Goal: Information Seeking & Learning: Learn about a topic

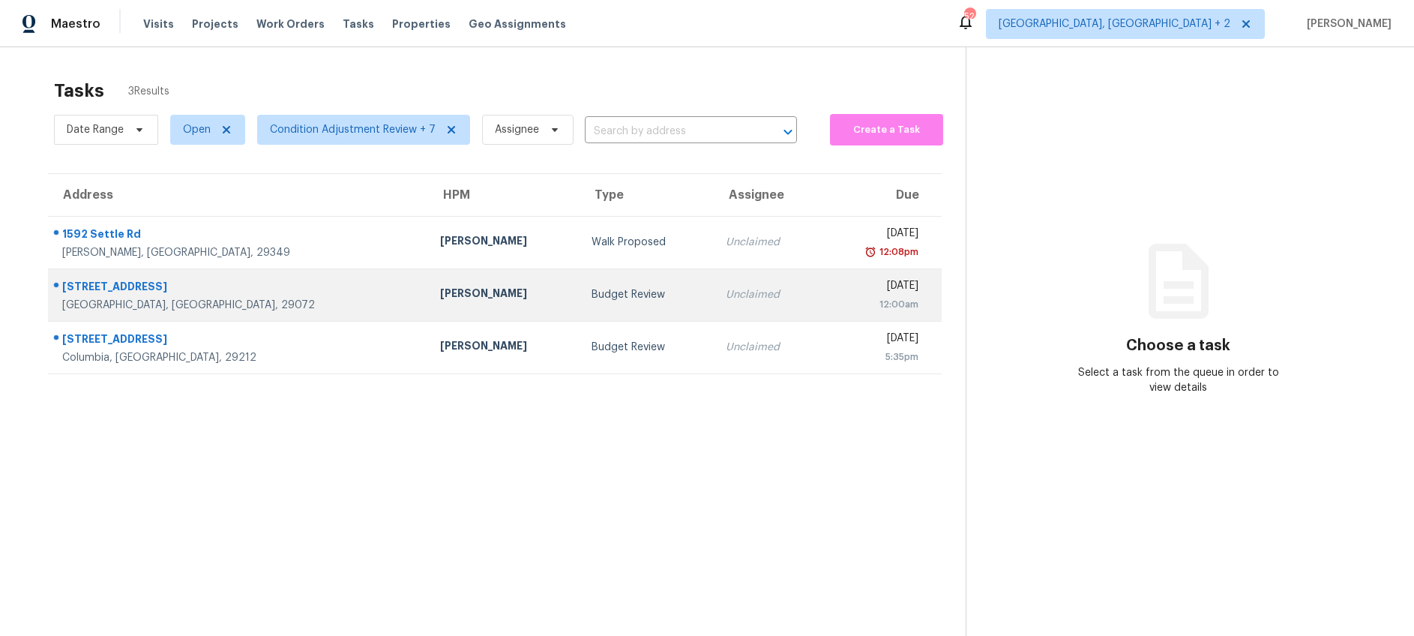
click at [201, 298] on div "Lexington, SC, 29072" at bounding box center [239, 305] width 354 height 15
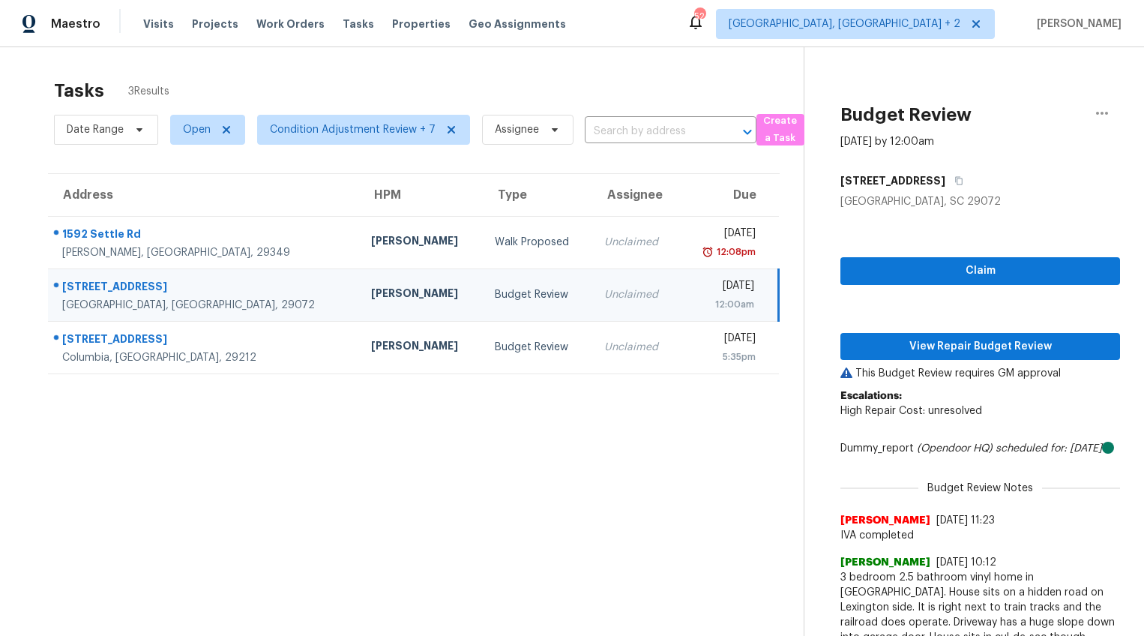
click at [136, 280] on div "237 Cinnamon Hills Ln" at bounding box center [204, 288] width 285 height 19
click at [905, 265] on span "Claim" at bounding box center [981, 271] width 256 height 19
click at [937, 366] on div "This Budget Review requires GM approval Escalations: High Repair Cost: unresolv…" at bounding box center [981, 558] width 280 height 384
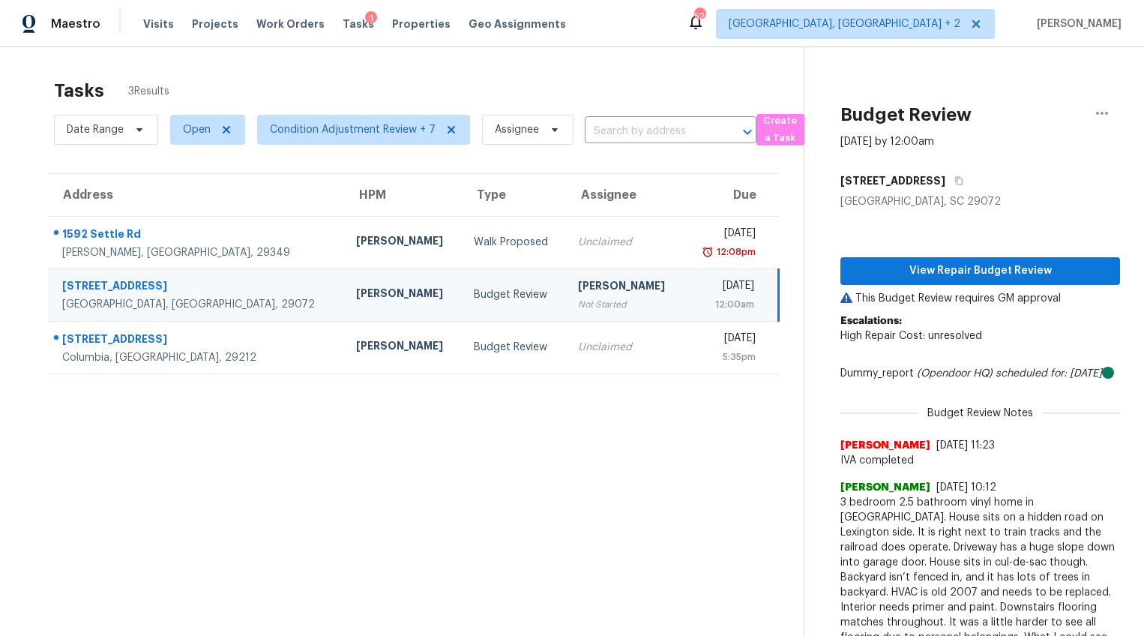
click at [943, 255] on div "View Repair Budget Review This Budget Review requires GM approval Escalations: …" at bounding box center [981, 445] width 280 height 473
click at [943, 268] on span "View Repair Budget Review" at bounding box center [981, 271] width 256 height 19
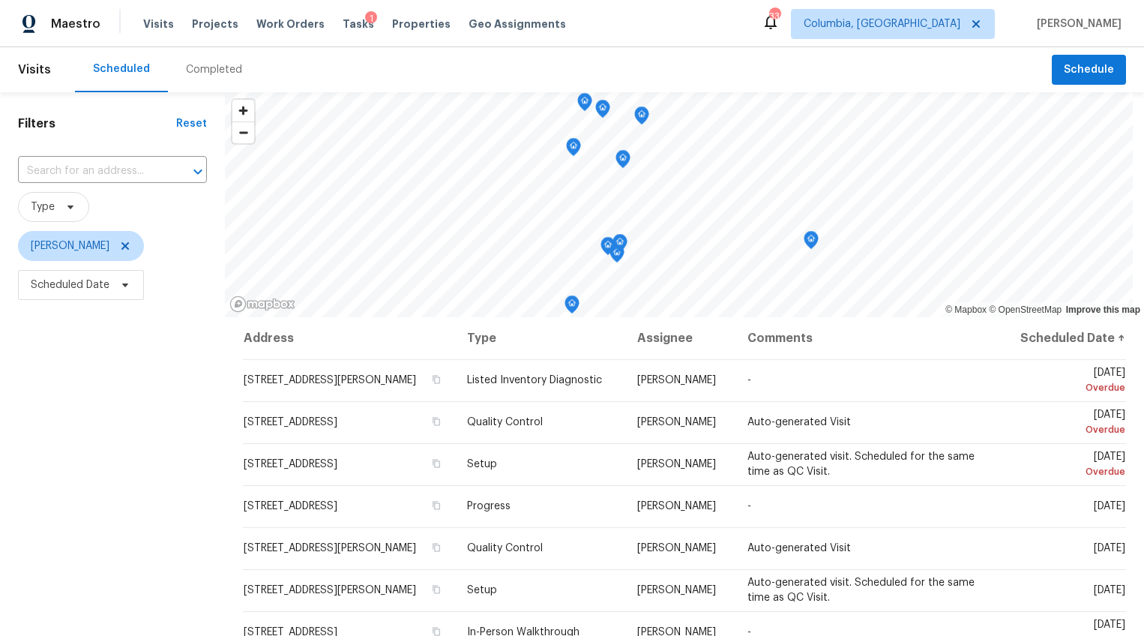
click at [212, 71] on div "Completed" at bounding box center [214, 69] width 56 height 15
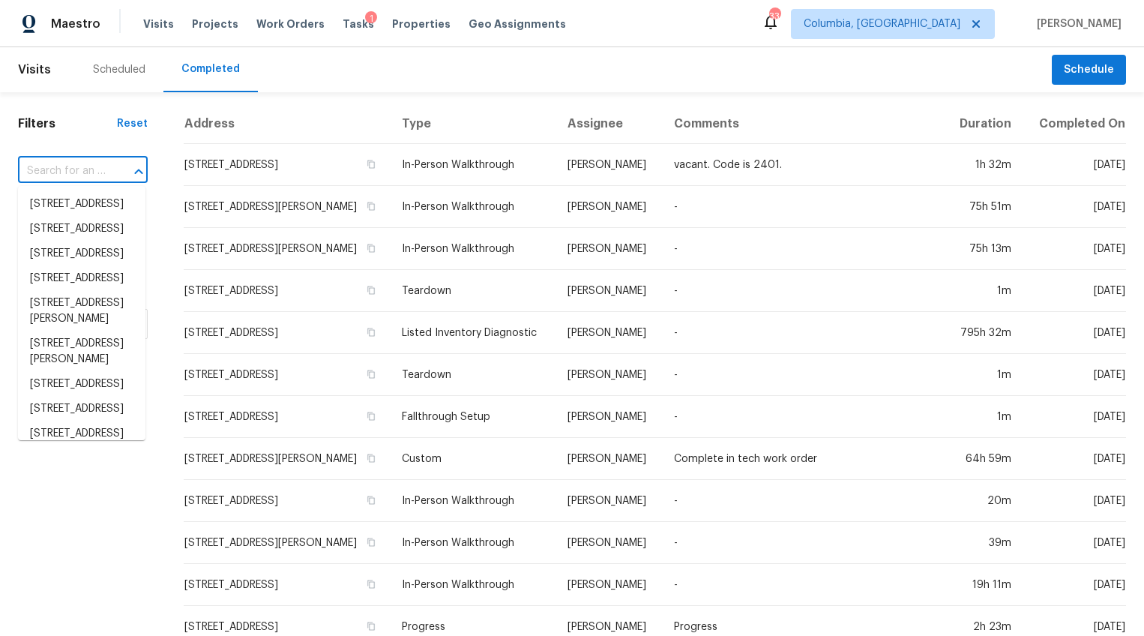
click at [87, 181] on input "text" at bounding box center [62, 171] width 88 height 23
paste input "[STREET_ADDRESS]"
type input "[STREET_ADDRESS]"
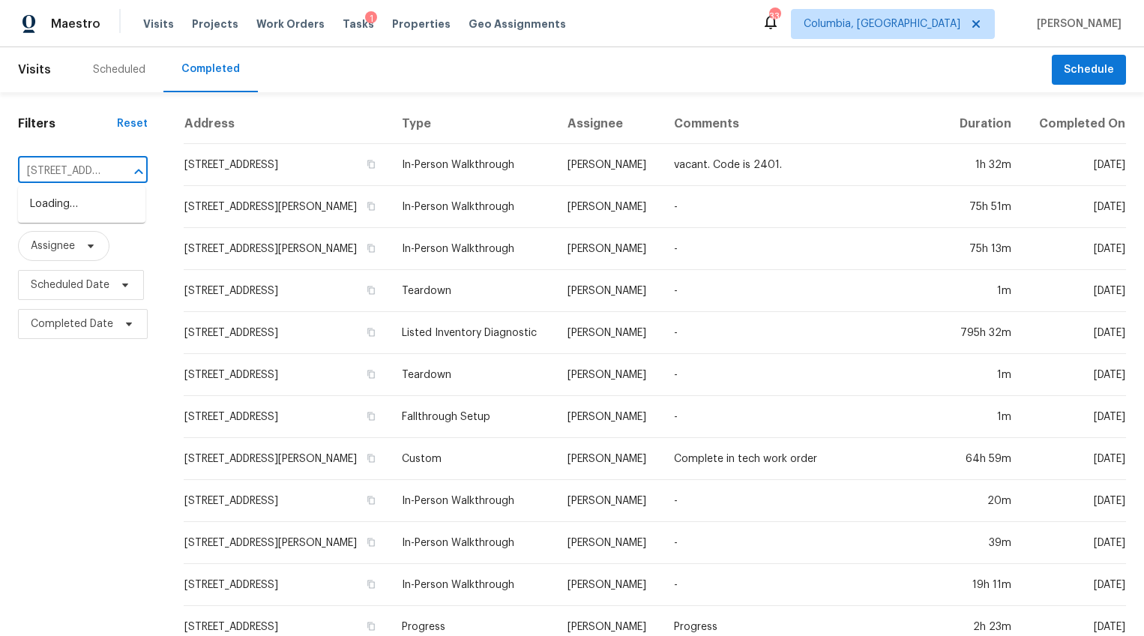
scroll to position [0, 140]
click at [102, 195] on li "[STREET_ADDRESS]" at bounding box center [81, 204] width 127 height 25
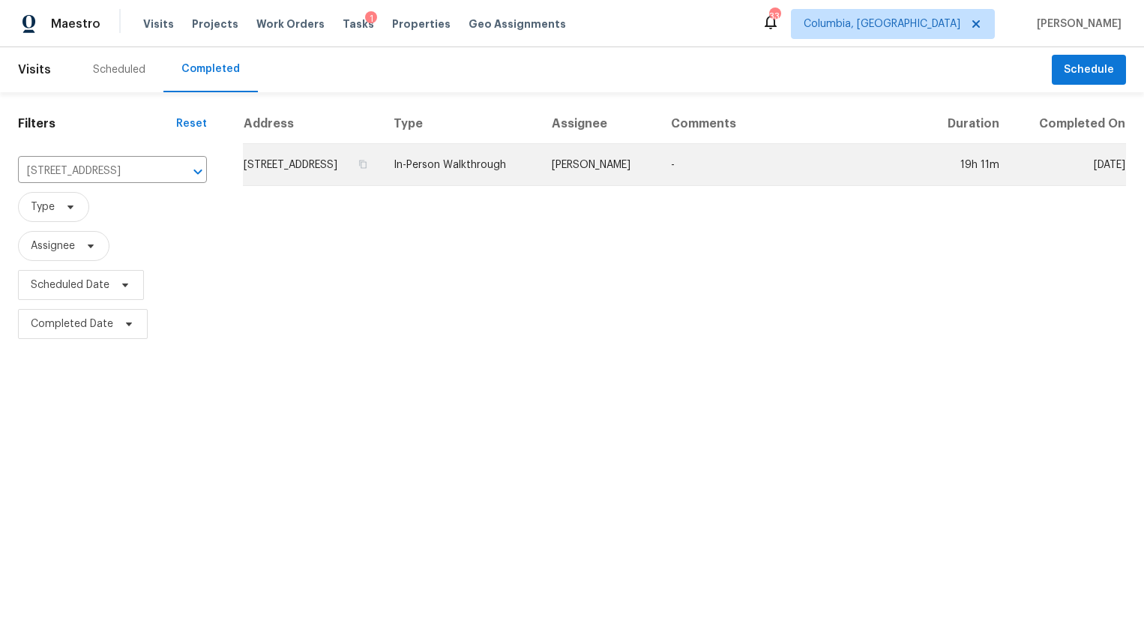
click at [277, 182] on td "[STREET_ADDRESS]" at bounding box center [312, 165] width 139 height 42
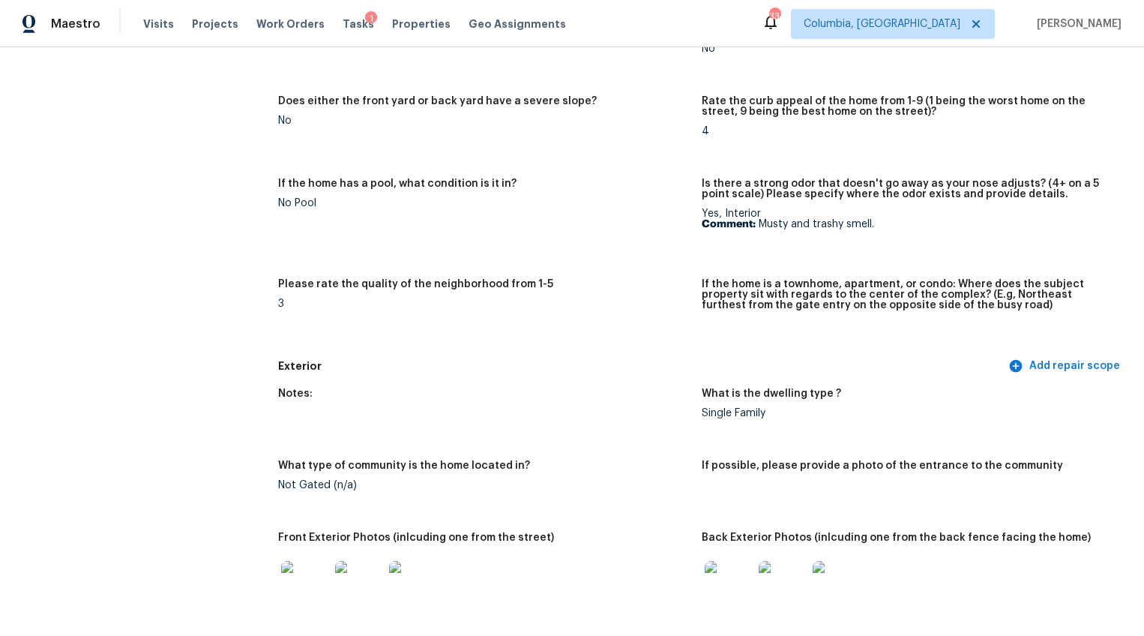
scroll to position [414, 0]
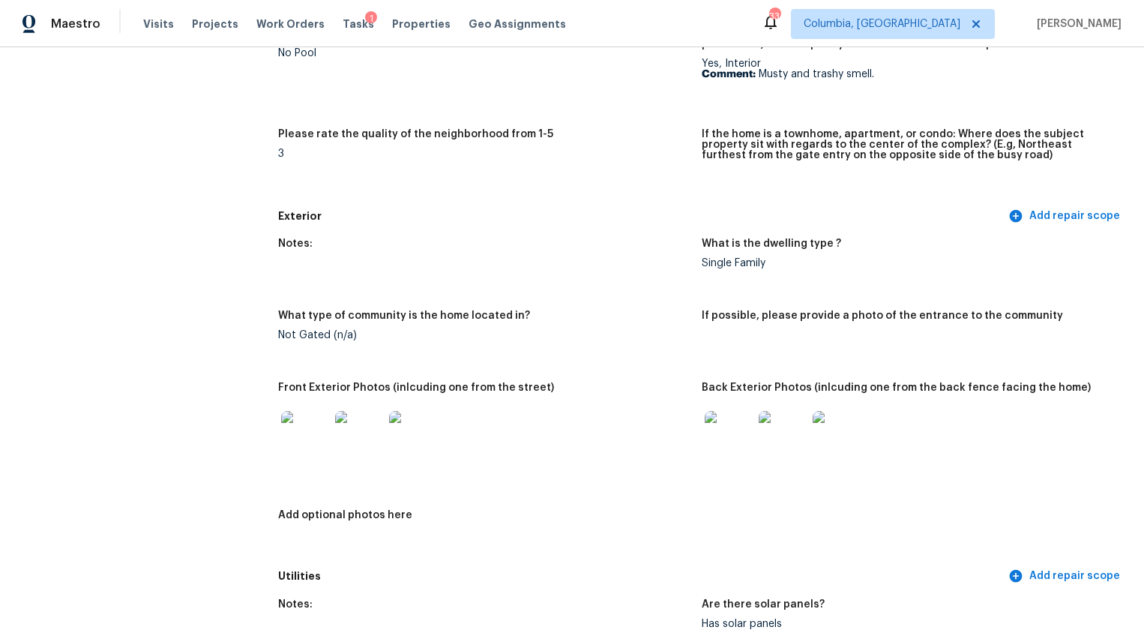
click at [318, 428] on img at bounding box center [305, 435] width 48 height 48
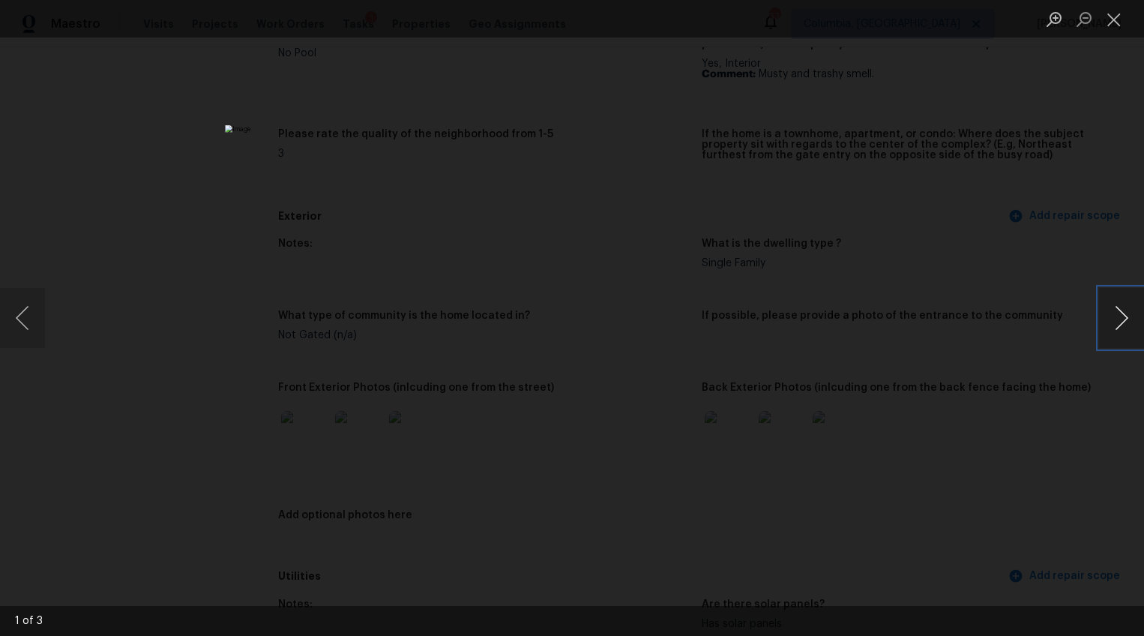
click at [1135, 325] on button "Next image" at bounding box center [1121, 318] width 45 height 60
click at [1120, 314] on button "Next image" at bounding box center [1121, 318] width 45 height 60
click at [1066, 468] on div "Lightbox" at bounding box center [572, 318] width 1144 height 636
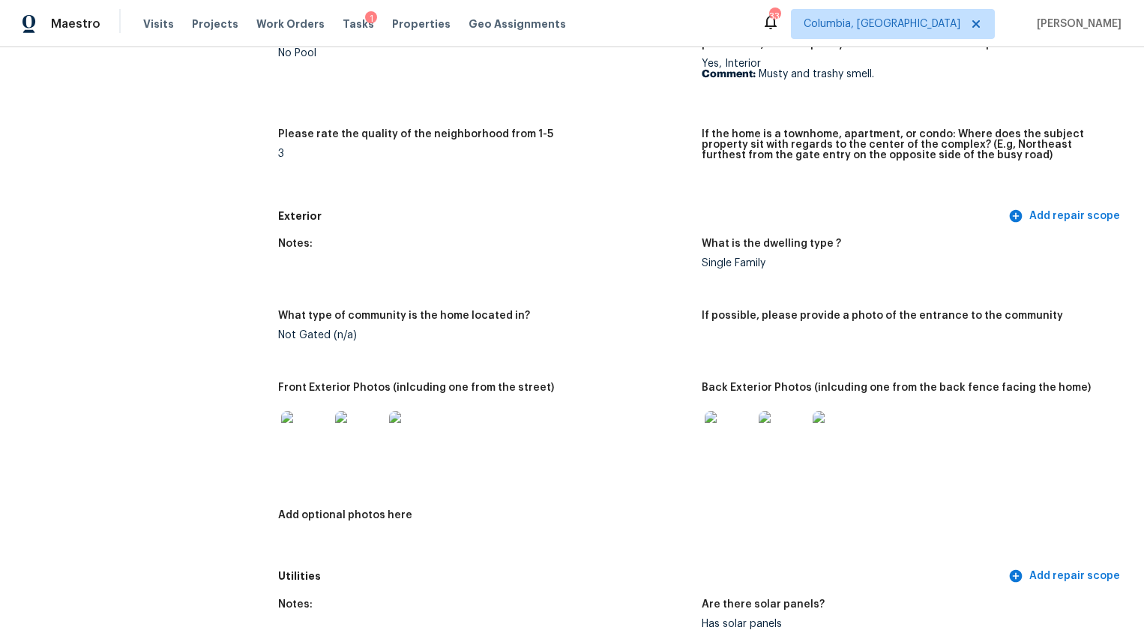
click at [712, 437] on img at bounding box center [729, 435] width 48 height 48
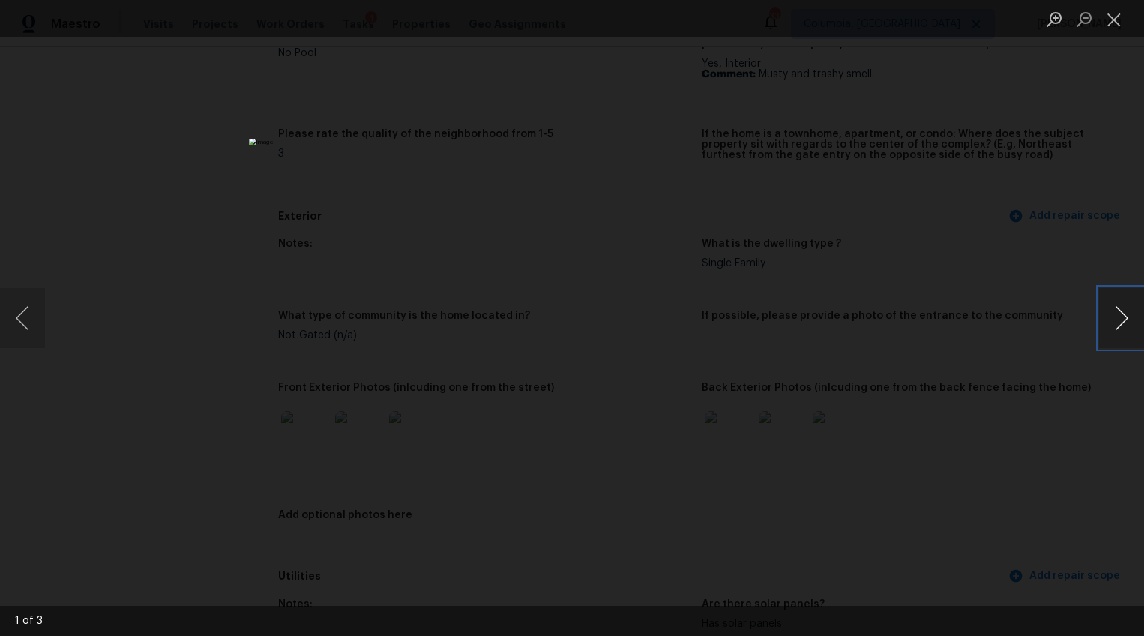
click at [1114, 316] on button "Next image" at bounding box center [1121, 318] width 45 height 60
click at [1059, 421] on div "Lightbox" at bounding box center [572, 318] width 1144 height 636
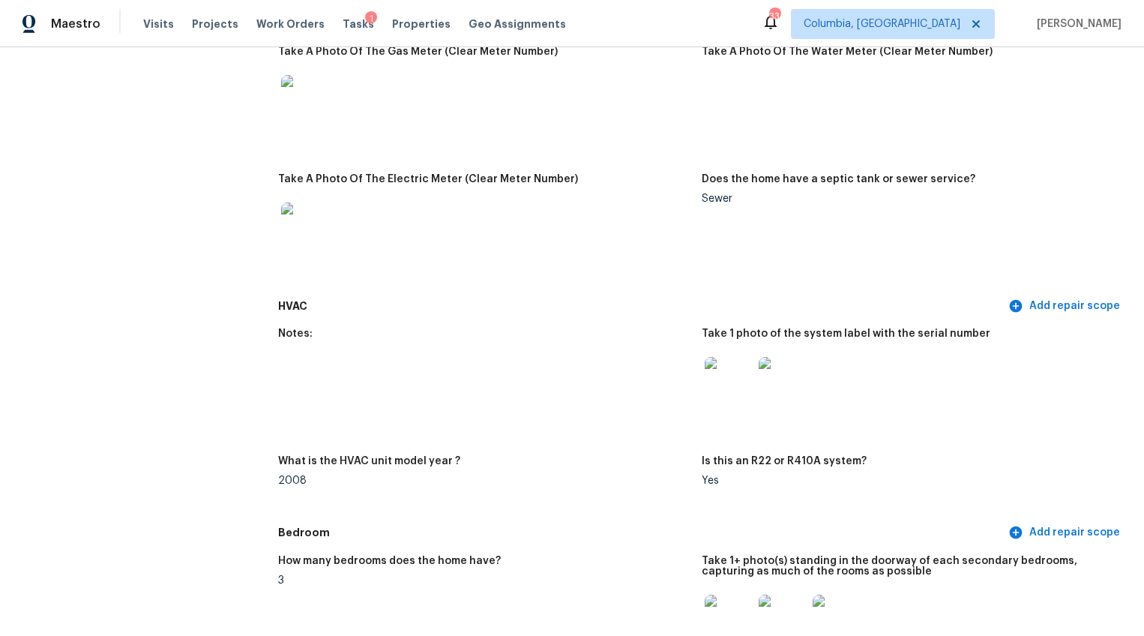
scroll to position [1144, 0]
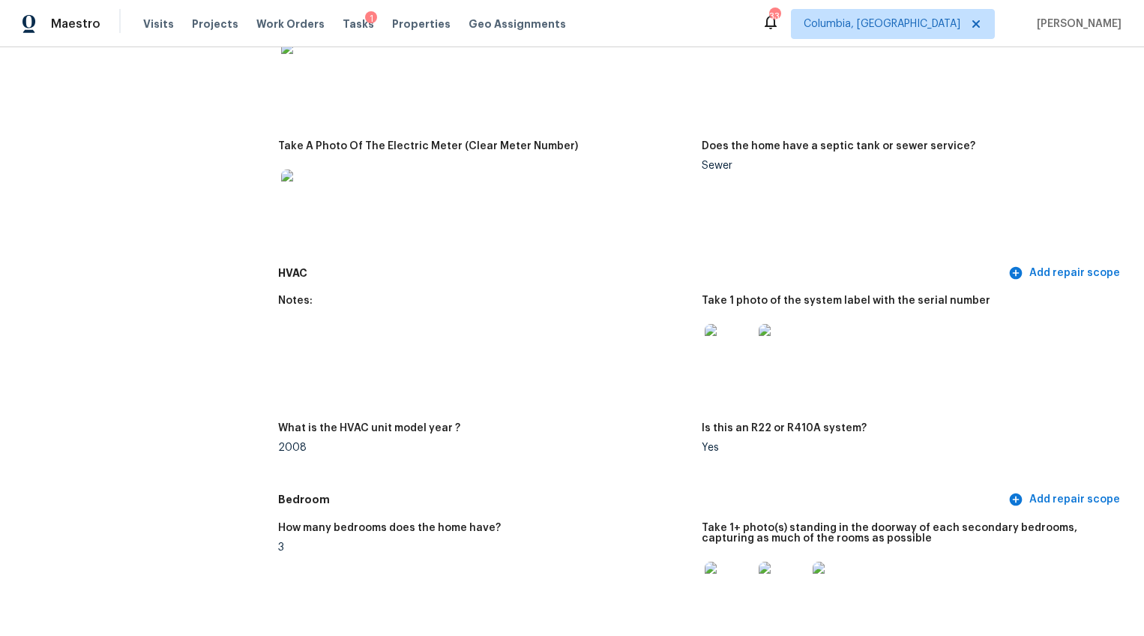
click at [705, 337] on img at bounding box center [729, 348] width 48 height 48
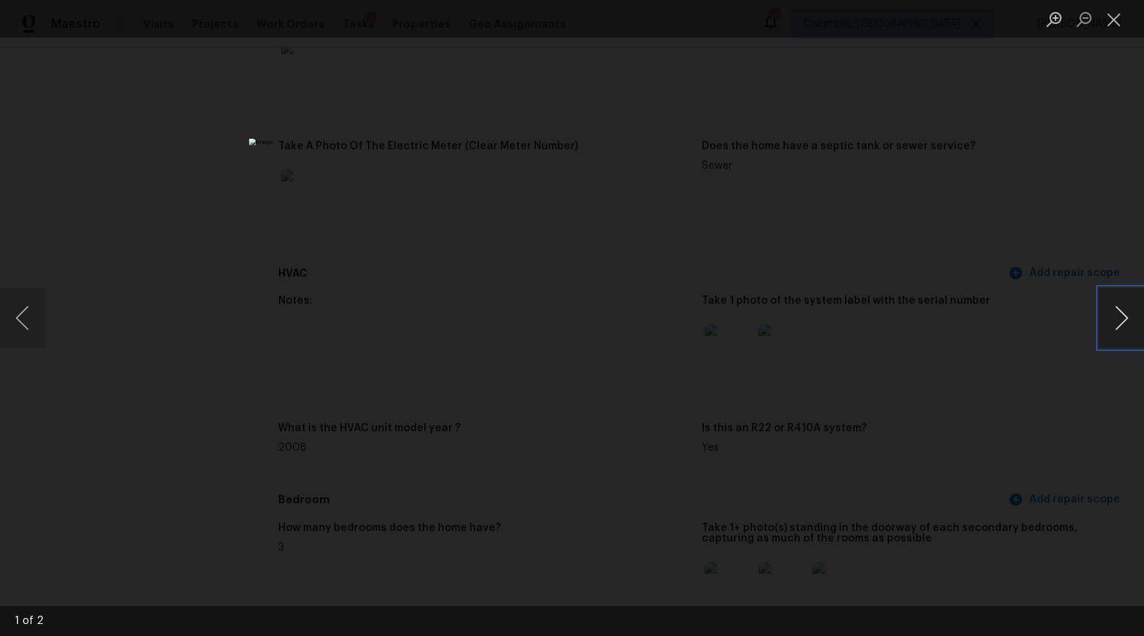
click at [1114, 311] on button "Next image" at bounding box center [1121, 318] width 45 height 60
click at [1119, 312] on button "Next image" at bounding box center [1121, 318] width 45 height 60
click at [1028, 412] on div "Lightbox" at bounding box center [572, 318] width 1144 height 636
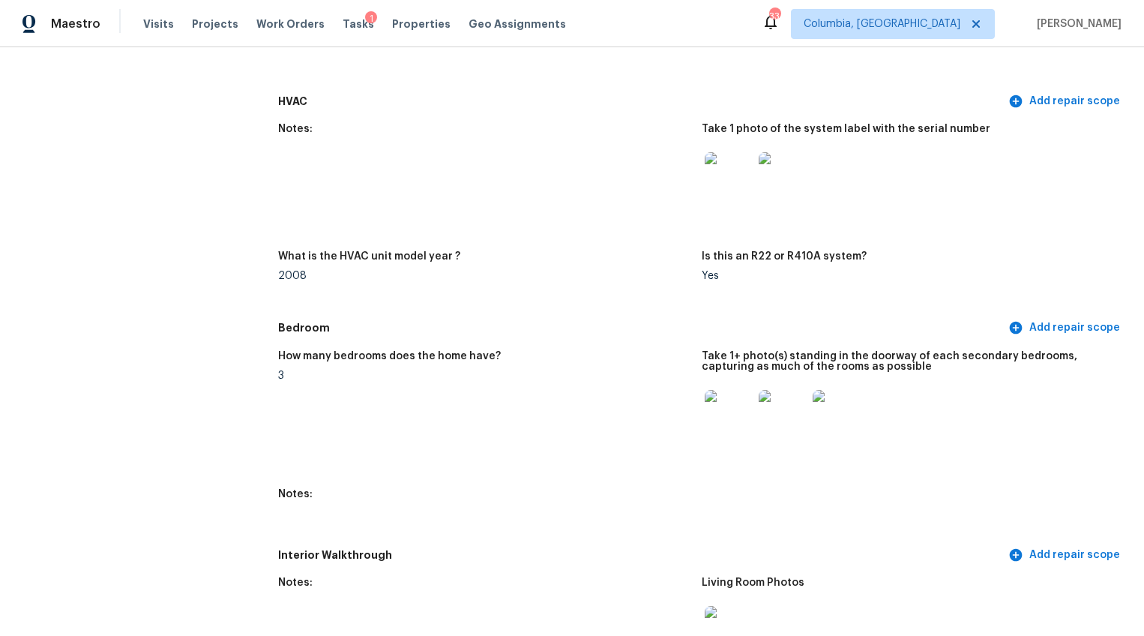
scroll to position [1387, 0]
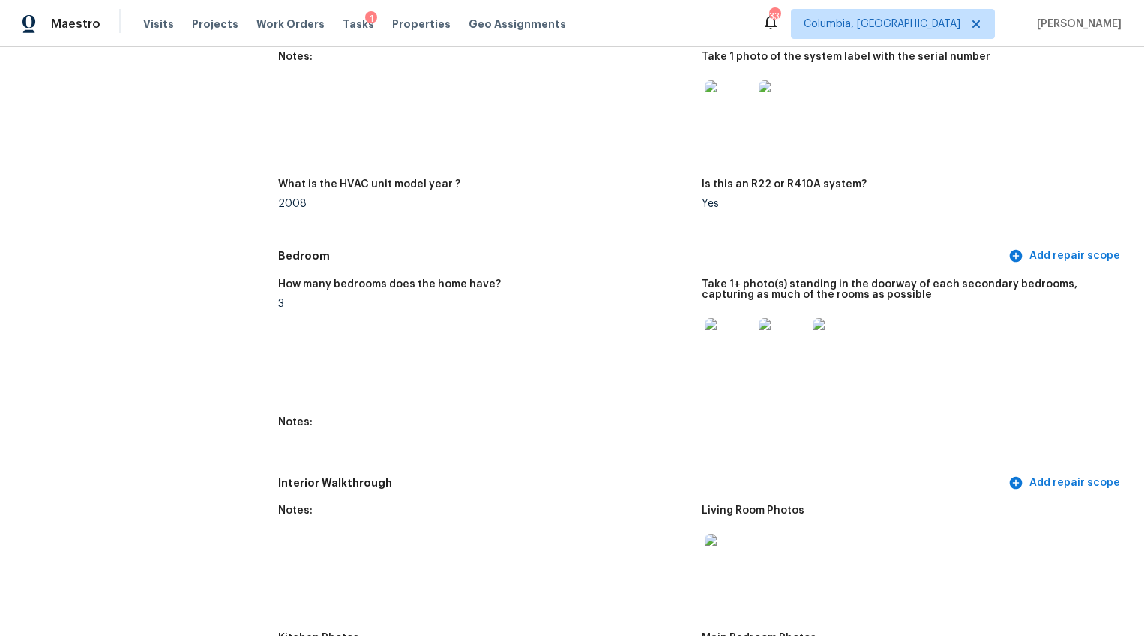
click at [721, 333] on img at bounding box center [729, 342] width 48 height 48
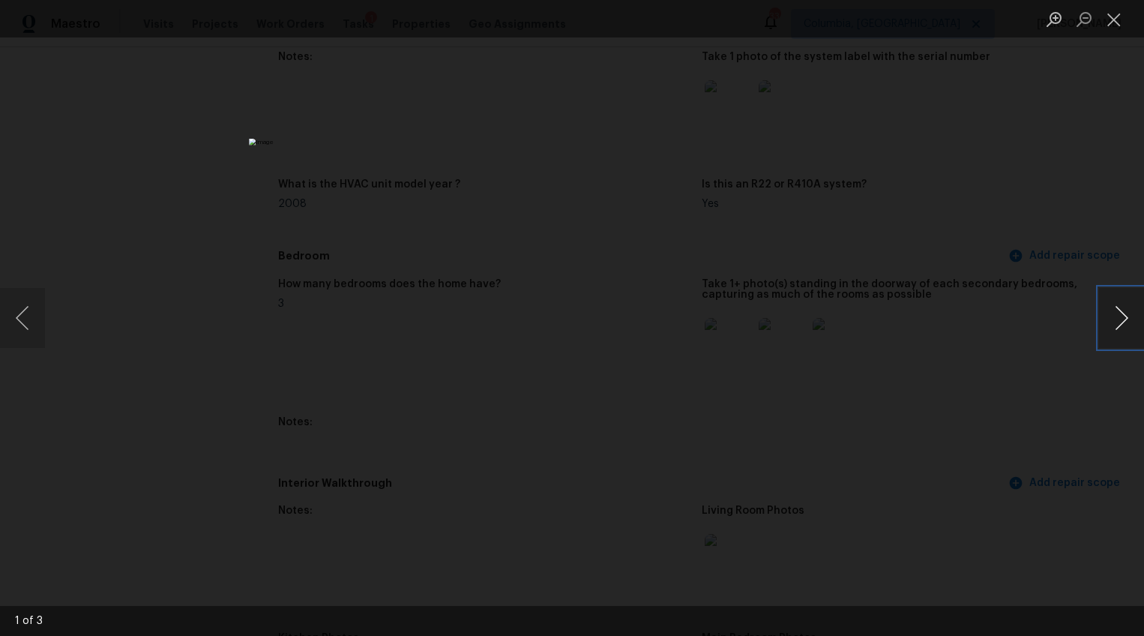
click at [1109, 314] on button "Next image" at bounding box center [1121, 318] width 45 height 60
click at [1023, 399] on div "Lightbox" at bounding box center [572, 318] width 1144 height 636
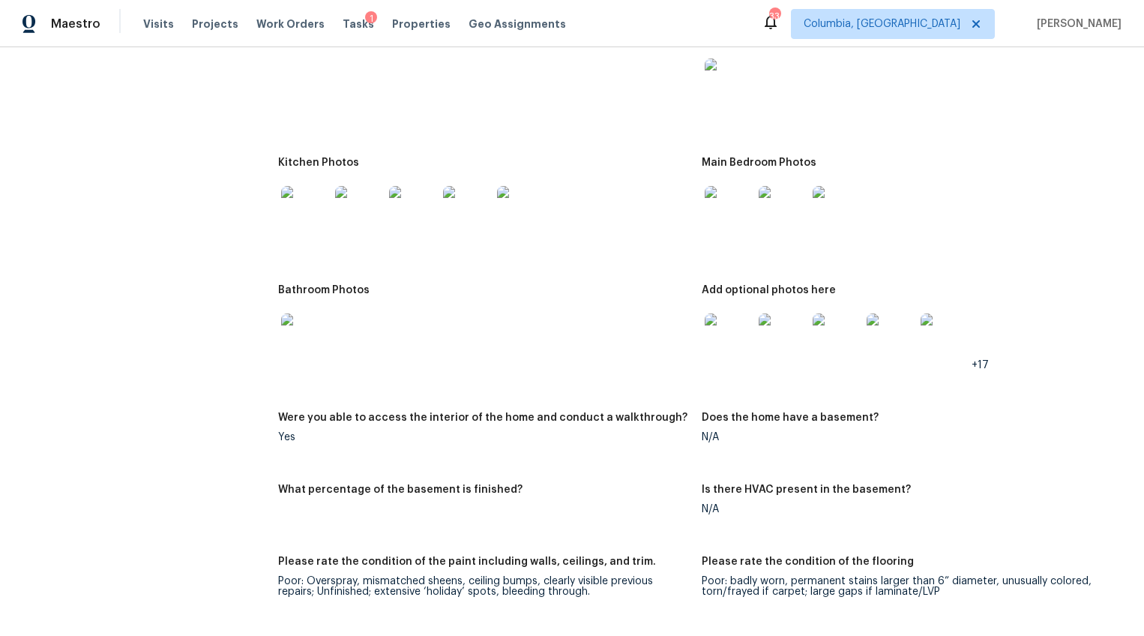
scroll to position [1935, 0]
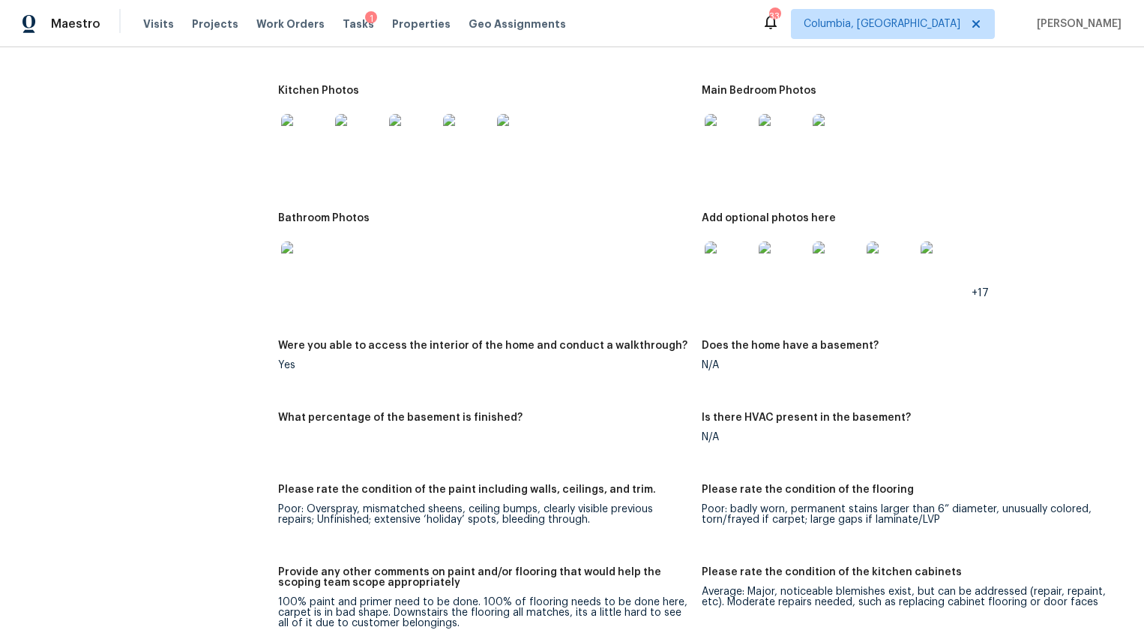
click at [303, 114] on img at bounding box center [305, 138] width 48 height 48
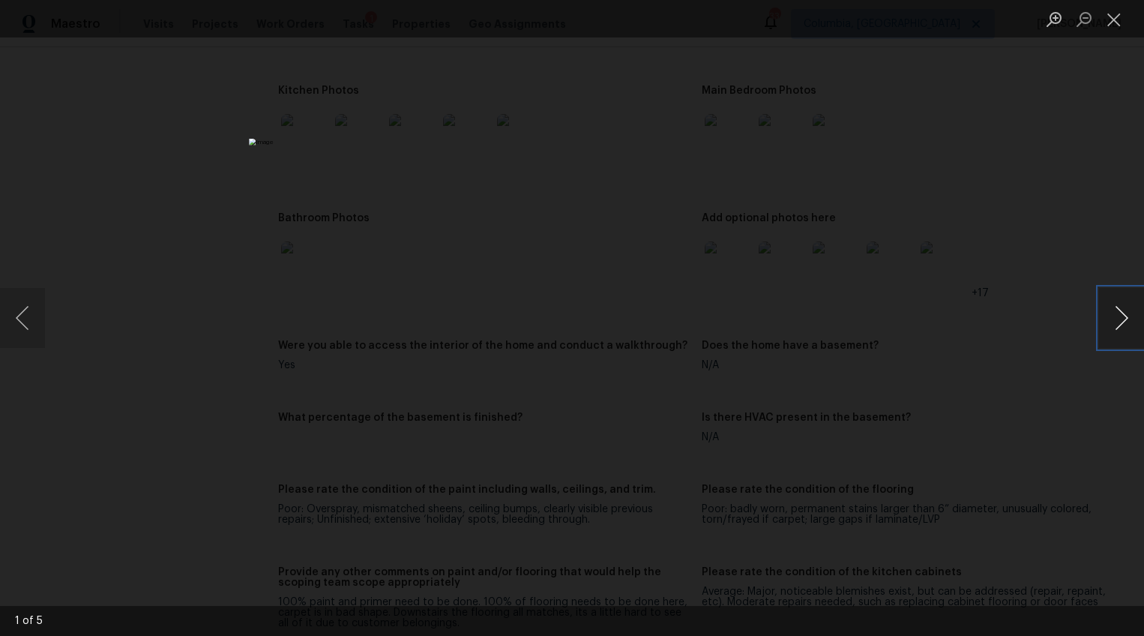
click at [1117, 334] on button "Next image" at bounding box center [1121, 318] width 45 height 60
click at [1059, 387] on div "Lightbox" at bounding box center [572, 318] width 1144 height 636
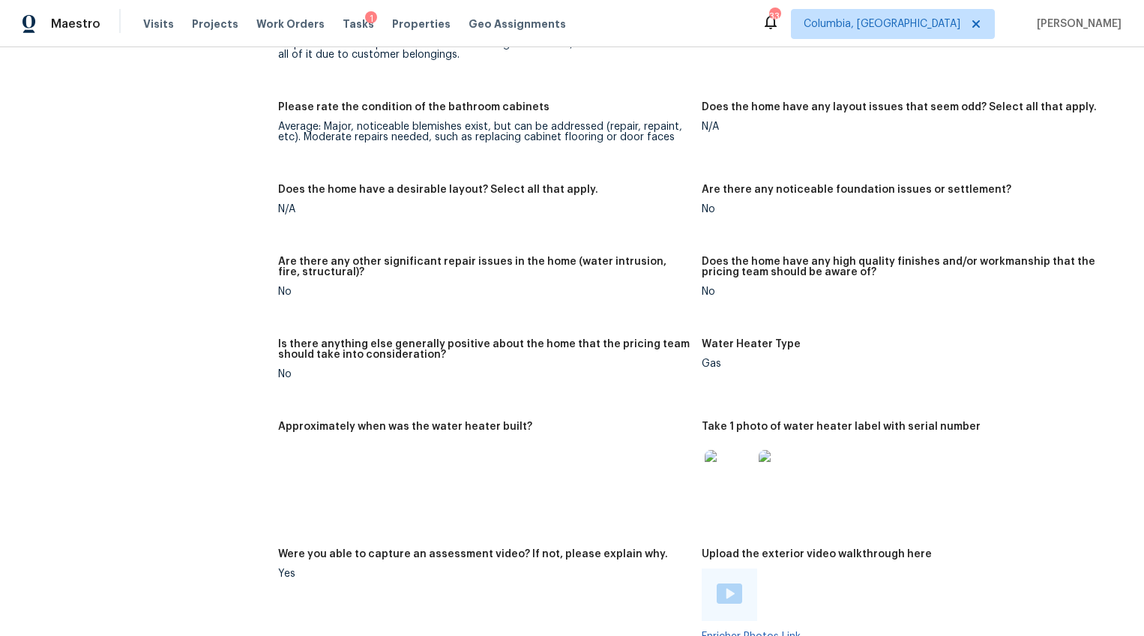
scroll to position [2731, 0]
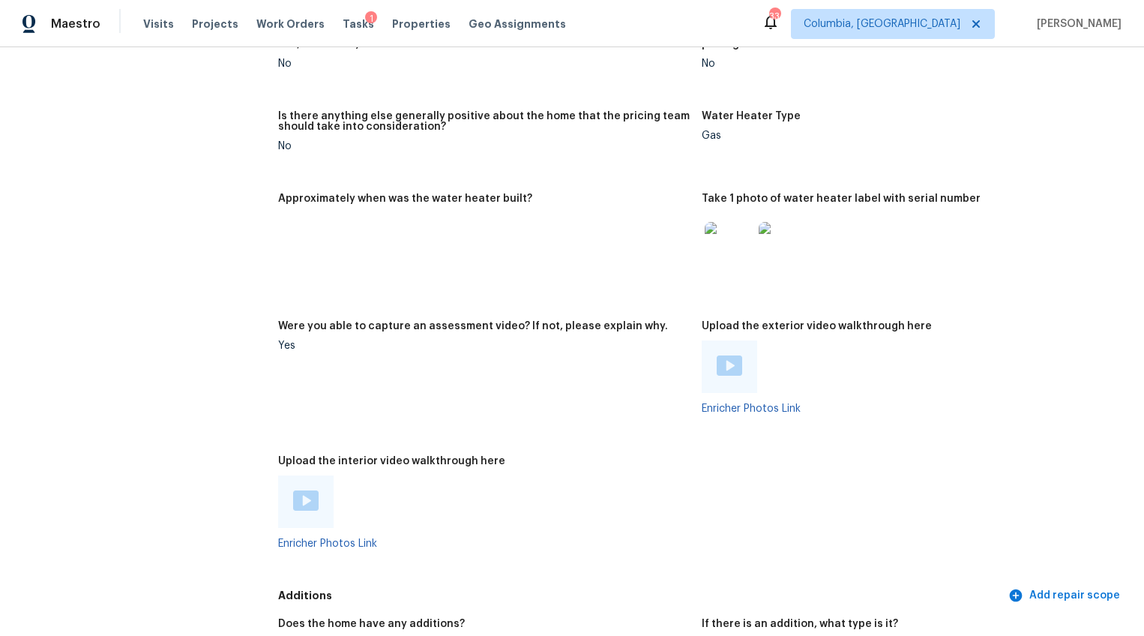
click at [735, 366] on div at bounding box center [729, 366] width 25 height 22
click at [322, 488] on div at bounding box center [305, 501] width 55 height 52
click at [295, 490] on img at bounding box center [305, 500] width 25 height 20
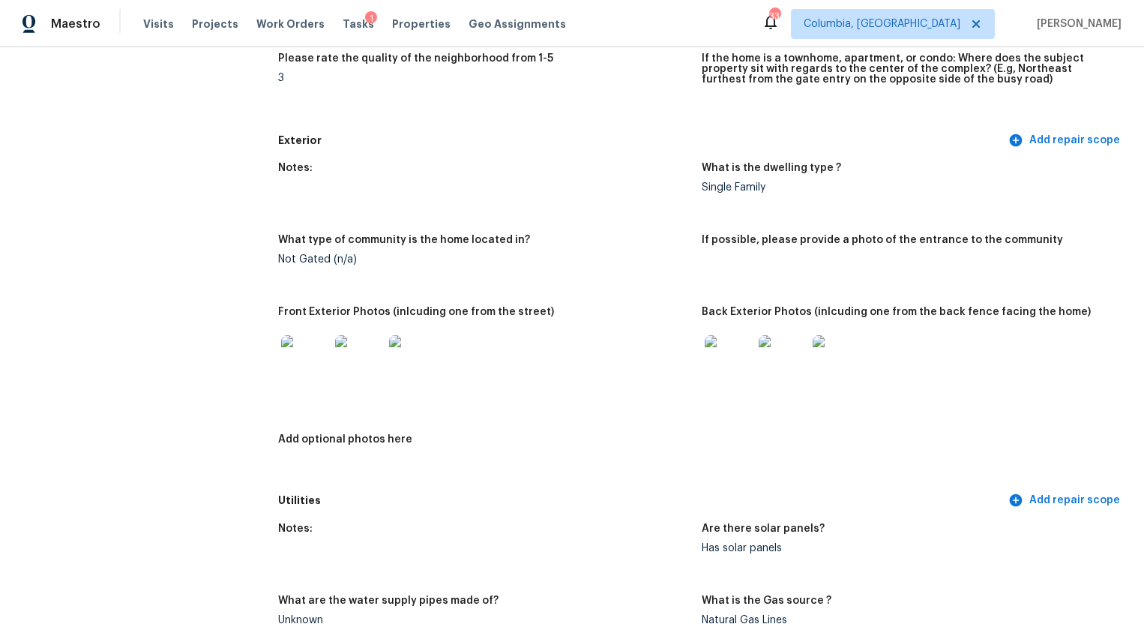
scroll to position [0, 0]
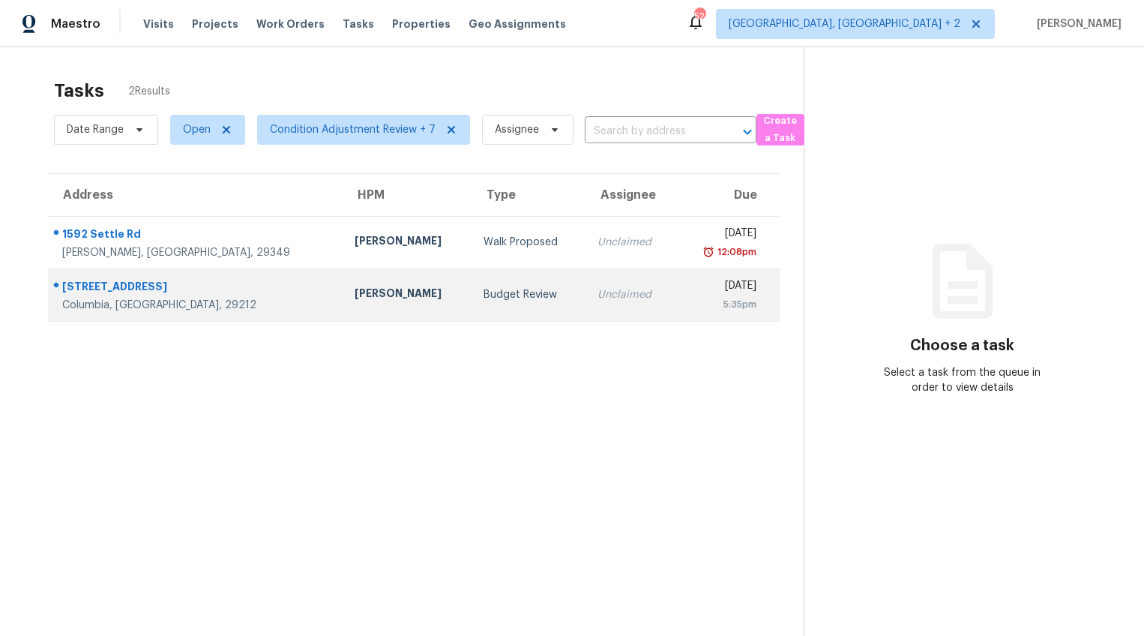
click at [157, 292] on div "[STREET_ADDRESS]" at bounding box center [196, 288] width 268 height 19
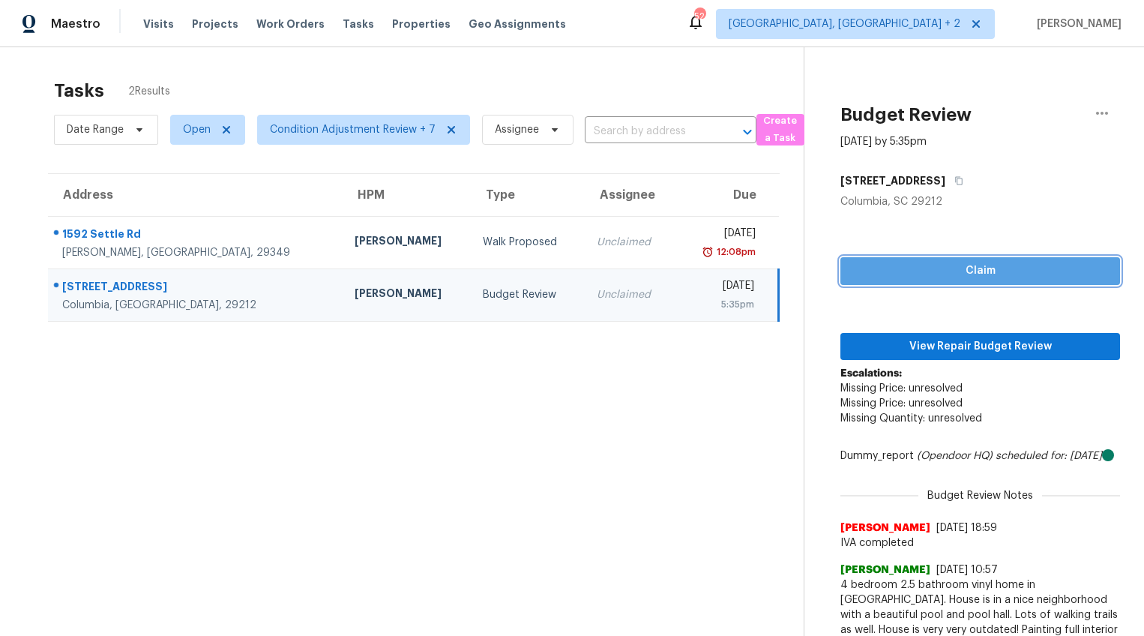
click at [972, 271] on span "Claim" at bounding box center [981, 271] width 256 height 19
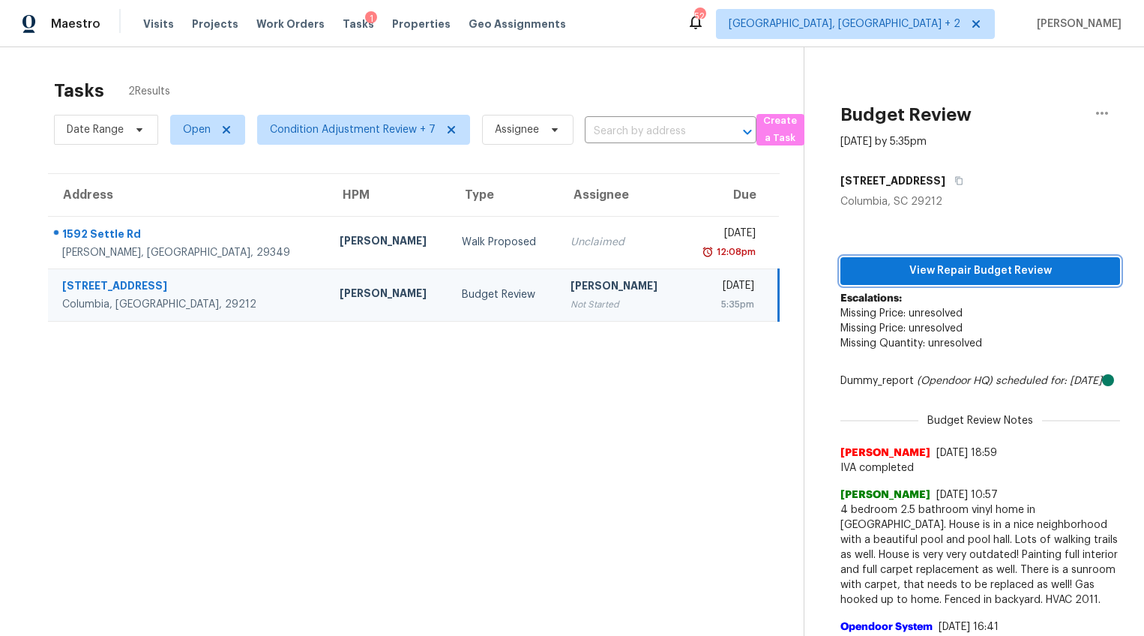
click at [965, 274] on span "View Repair Budget Review" at bounding box center [981, 271] width 256 height 19
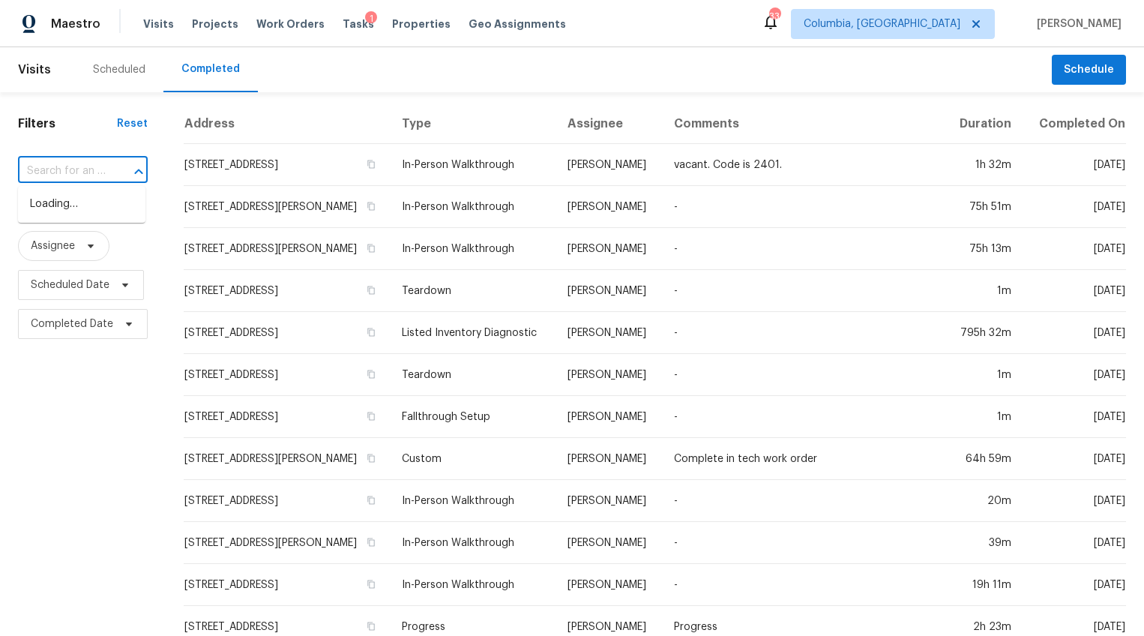
click at [75, 171] on input "text" at bounding box center [62, 171] width 88 height 23
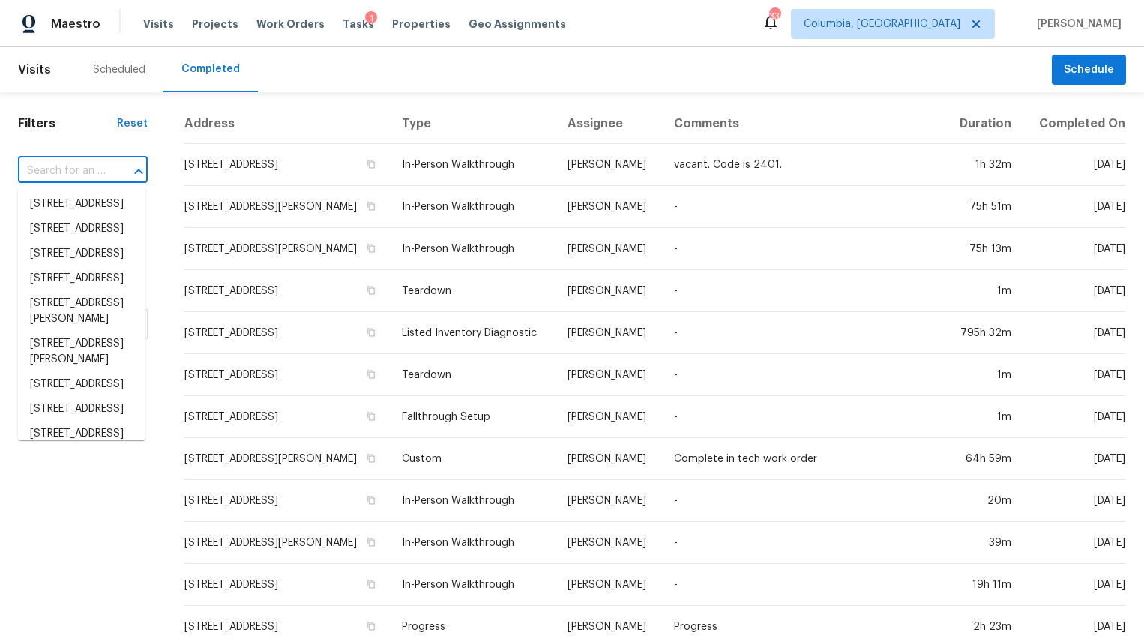
paste input "[STREET_ADDRESS]"
type input "[STREET_ADDRESS]"
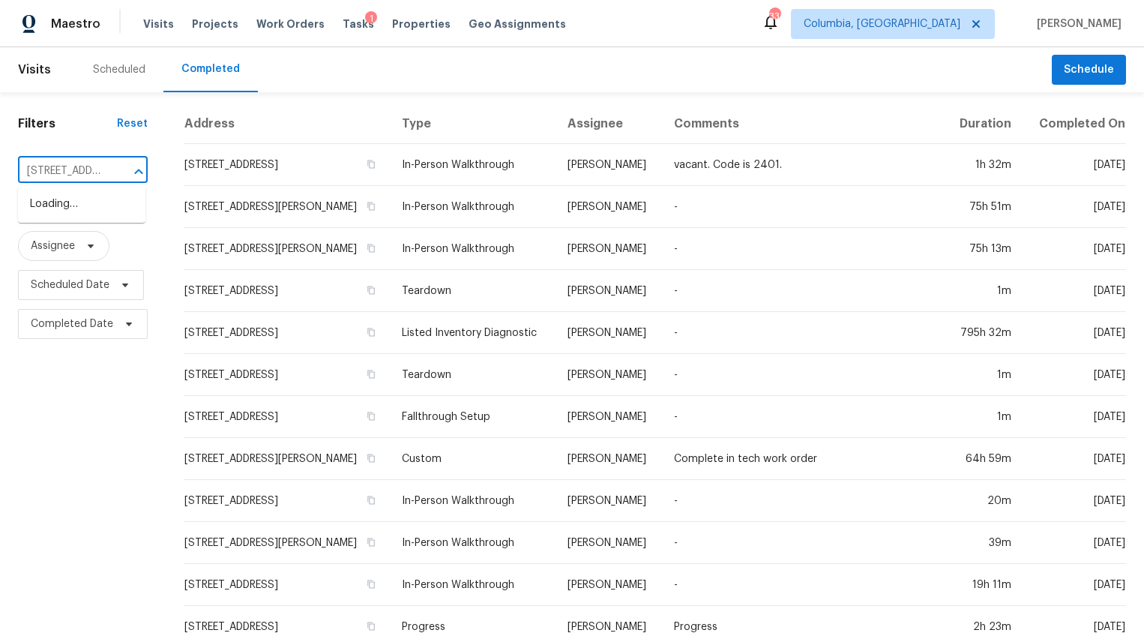
scroll to position [0, 106]
click at [88, 214] on li "121 Pond Oak Ln, Columbia, SC 29212" at bounding box center [81, 204] width 127 height 25
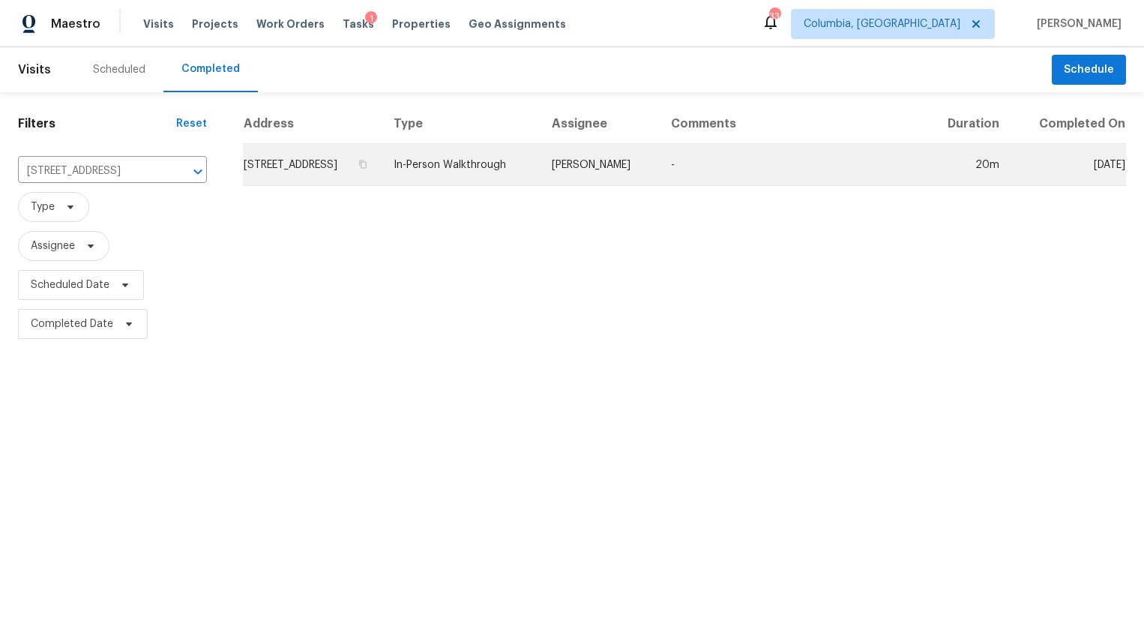
click at [263, 176] on td "[STREET_ADDRESS]" at bounding box center [312, 165] width 139 height 42
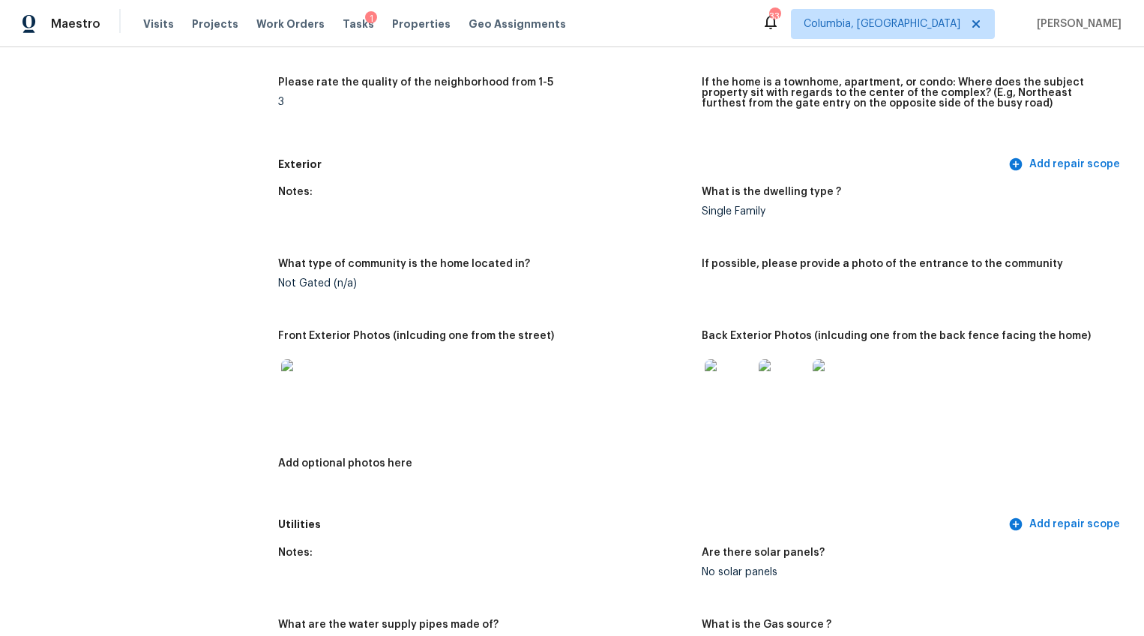
scroll to position [447, 0]
click at [305, 367] on img at bounding box center [305, 384] width 48 height 48
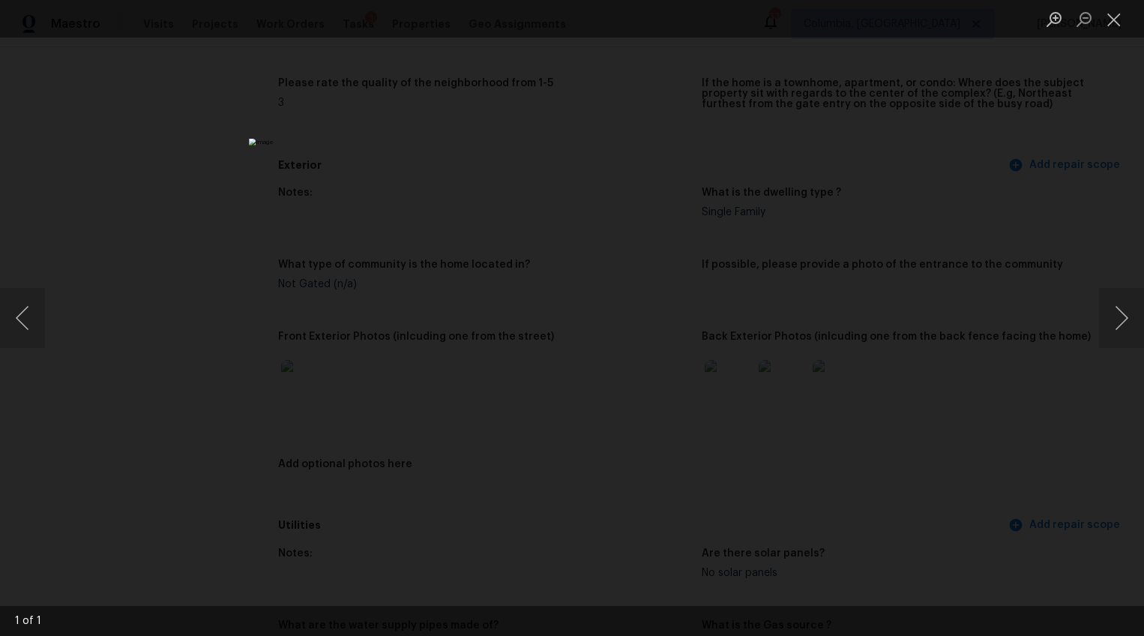
click at [982, 454] on div "Lightbox" at bounding box center [572, 318] width 1144 height 636
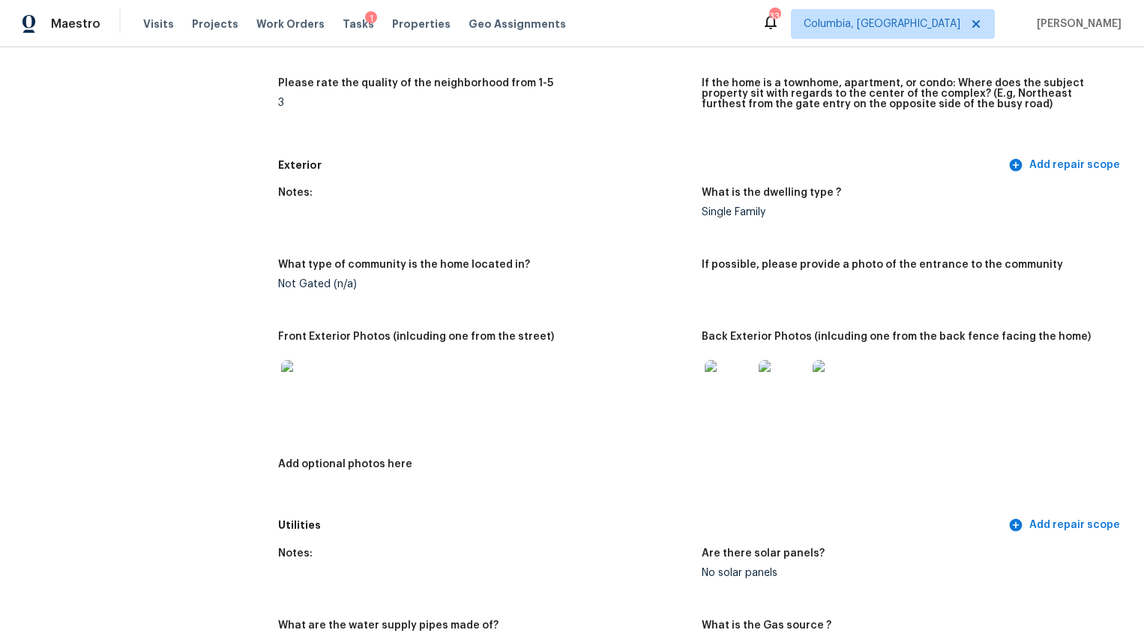
click at [715, 370] on img at bounding box center [729, 384] width 48 height 48
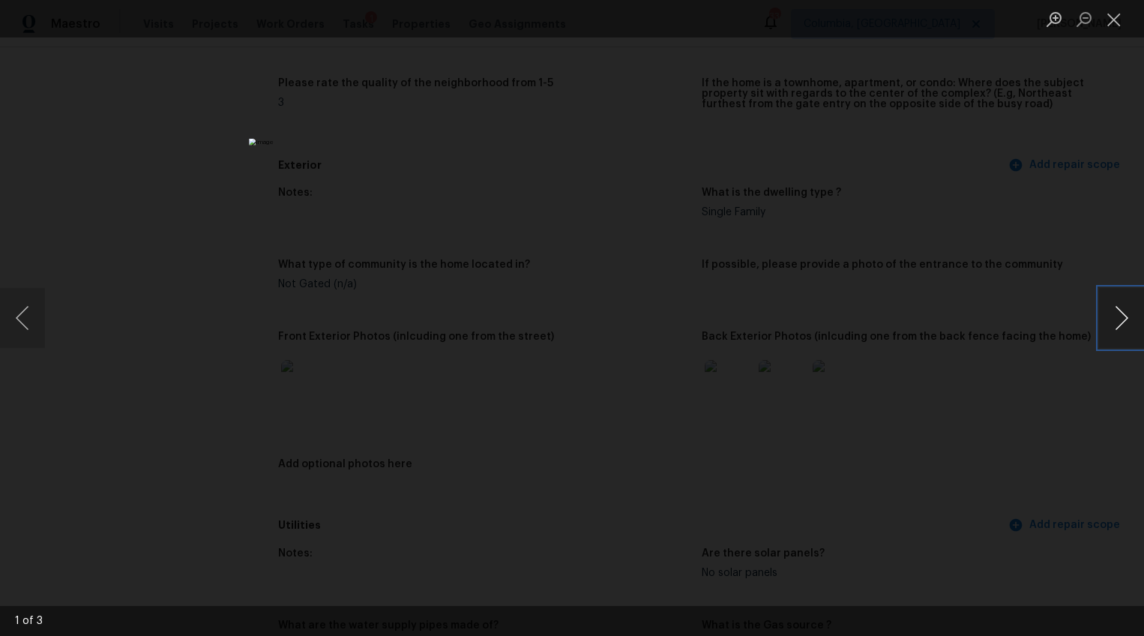
click at [1130, 301] on button "Next image" at bounding box center [1121, 318] width 45 height 60
click at [1020, 409] on div "Lightbox" at bounding box center [572, 318] width 1144 height 636
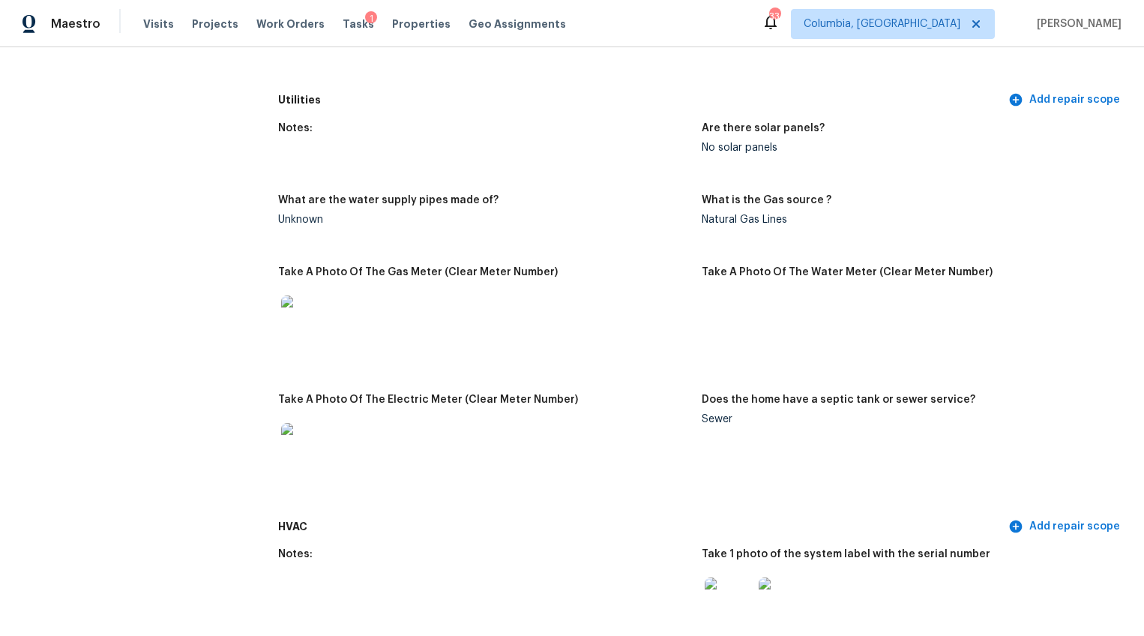
scroll to position [955, 0]
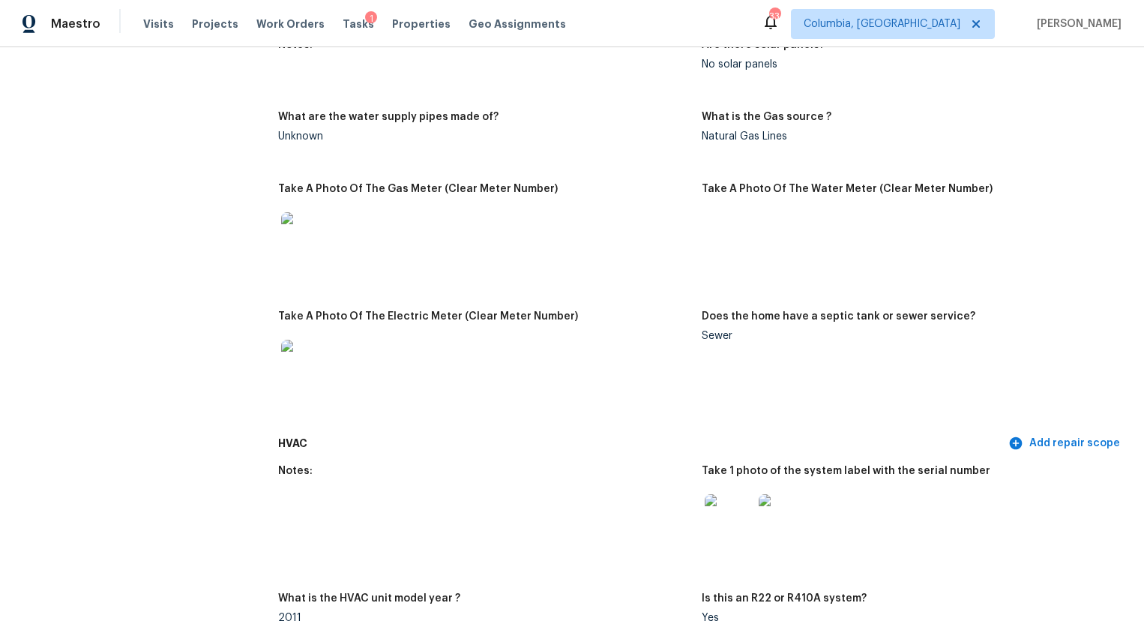
click at [303, 227] on img at bounding box center [305, 236] width 48 height 48
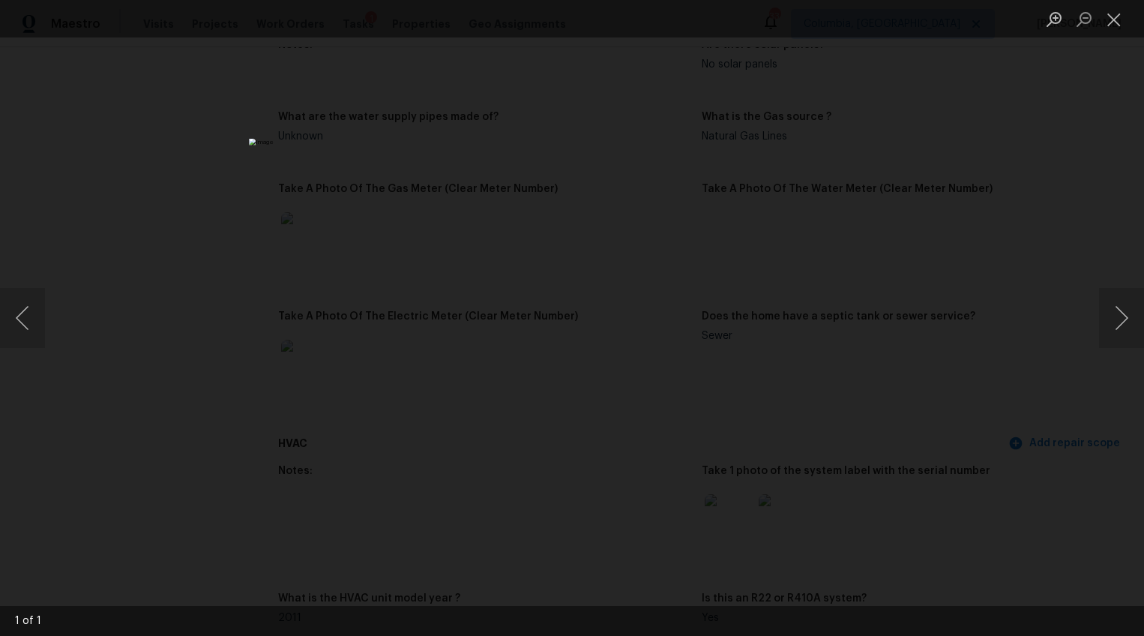
click at [970, 327] on div "Lightbox" at bounding box center [572, 318] width 1144 height 636
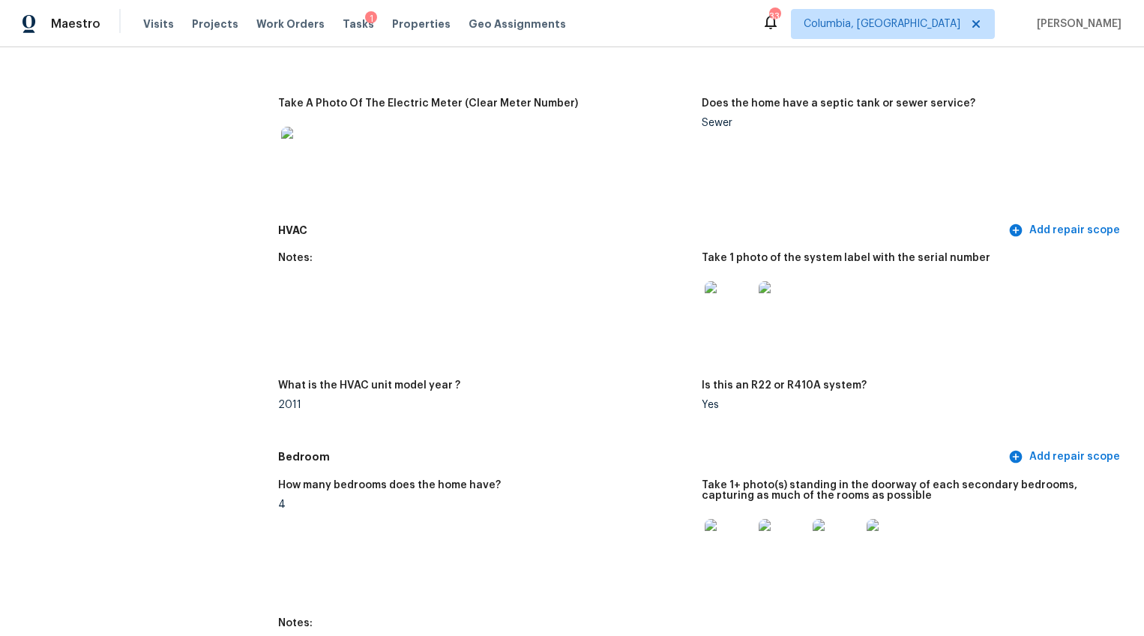
scroll to position [1180, 0]
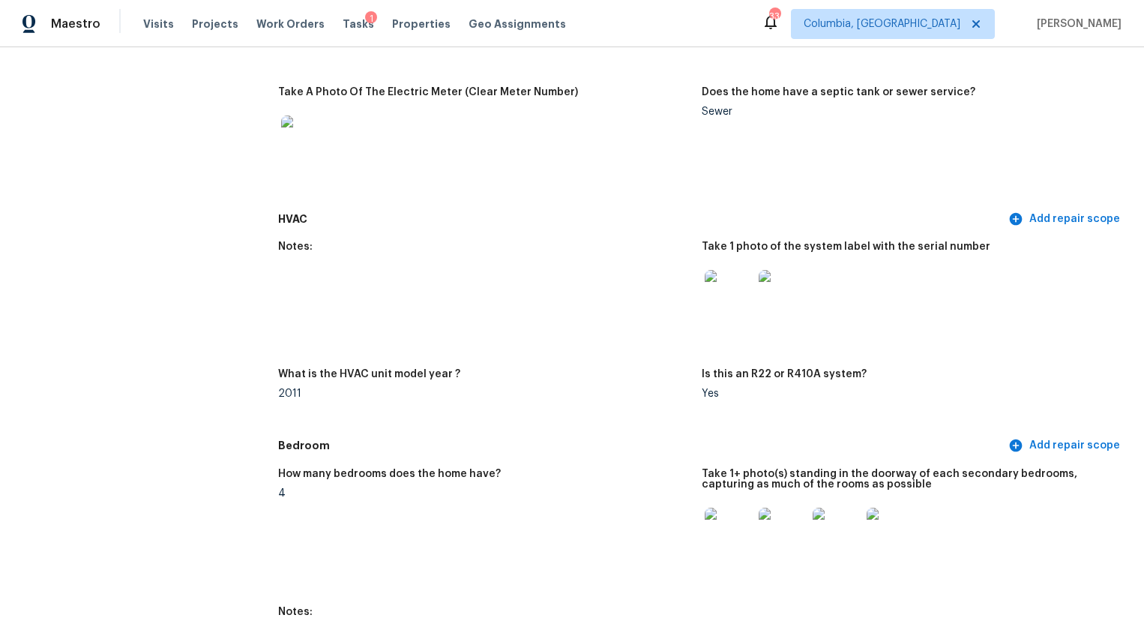
click at [735, 289] on img at bounding box center [729, 294] width 48 height 48
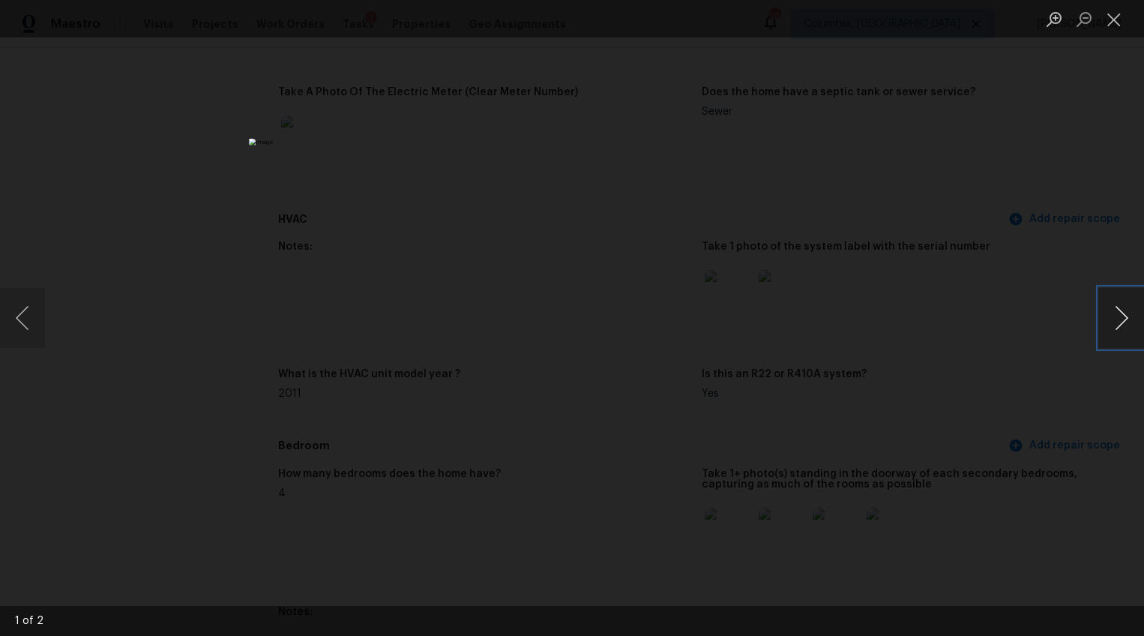
click at [1103, 328] on button "Next image" at bounding box center [1121, 318] width 45 height 60
click at [962, 371] on div "Lightbox" at bounding box center [572, 318] width 1144 height 636
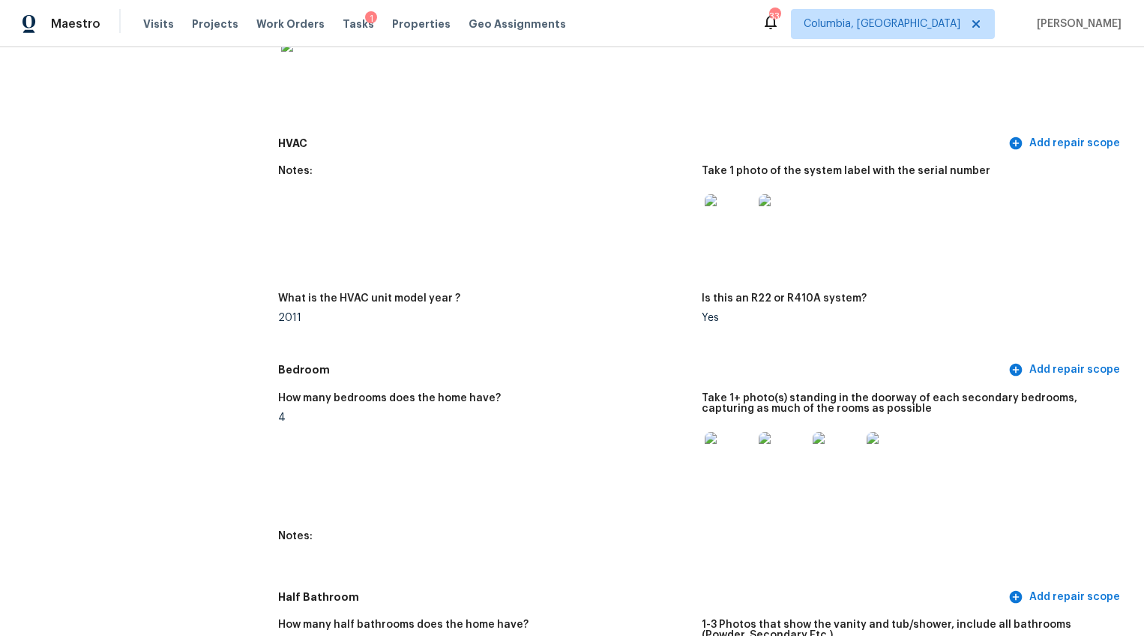
scroll to position [1338, 0]
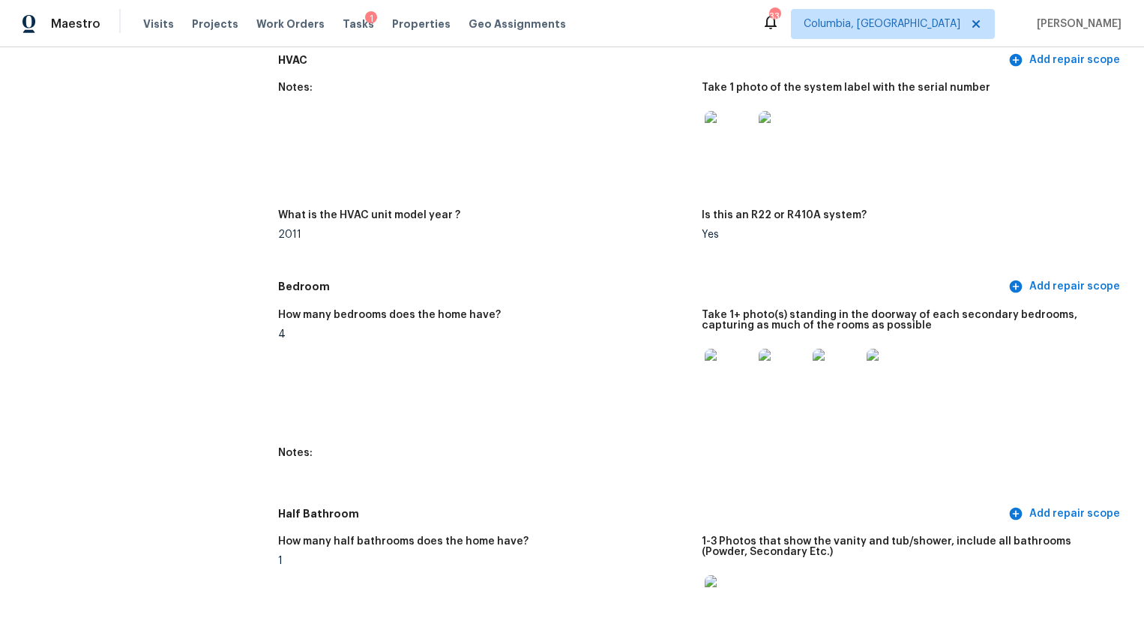
click at [705, 362] on img at bounding box center [729, 373] width 48 height 48
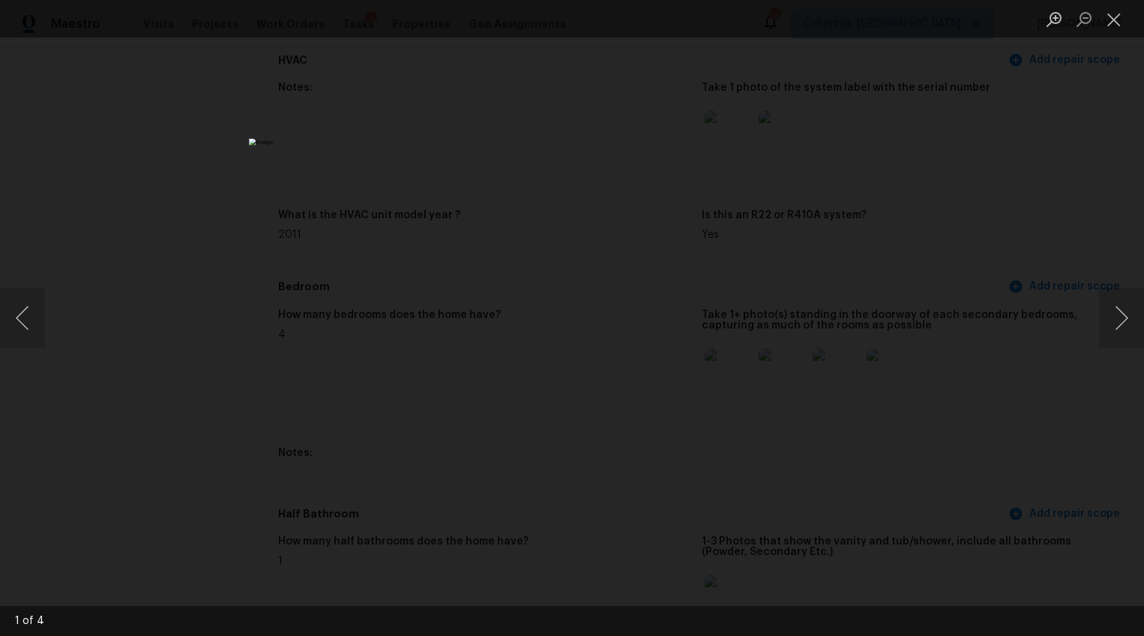
click at [1084, 326] on div "Lightbox" at bounding box center [572, 318] width 1144 height 636
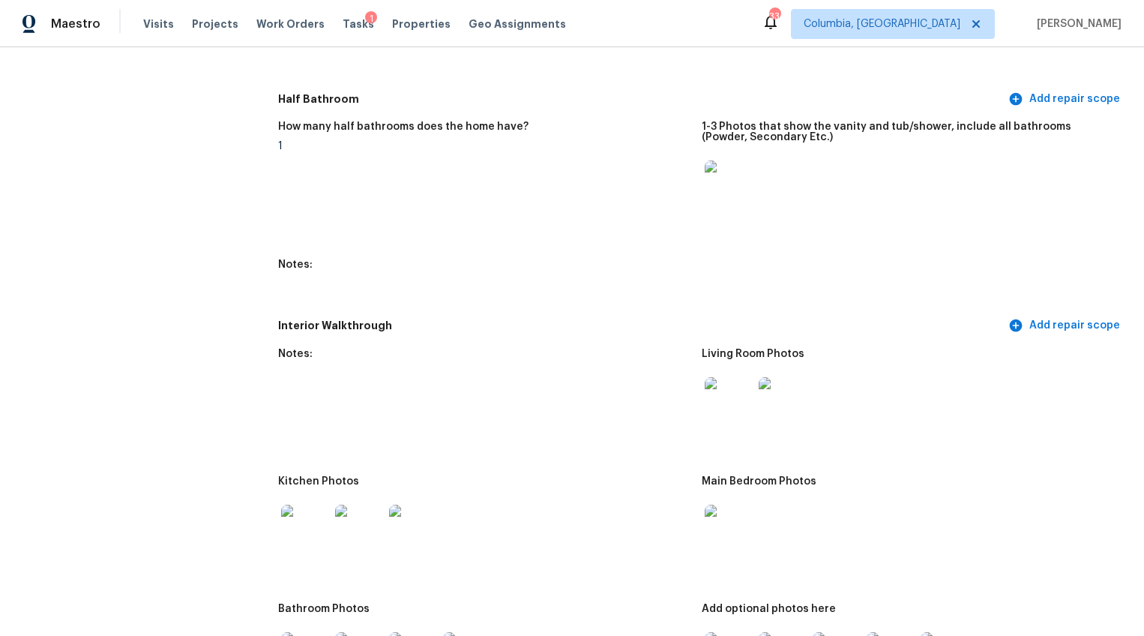
scroll to position [1842, 0]
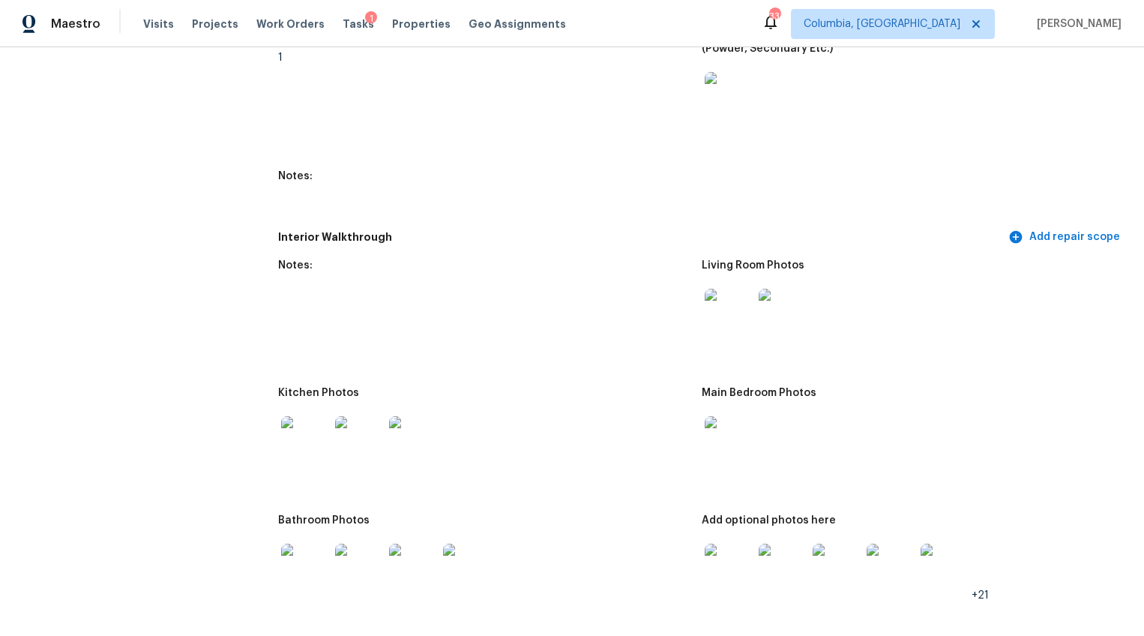
click at [281, 424] on img at bounding box center [305, 440] width 48 height 48
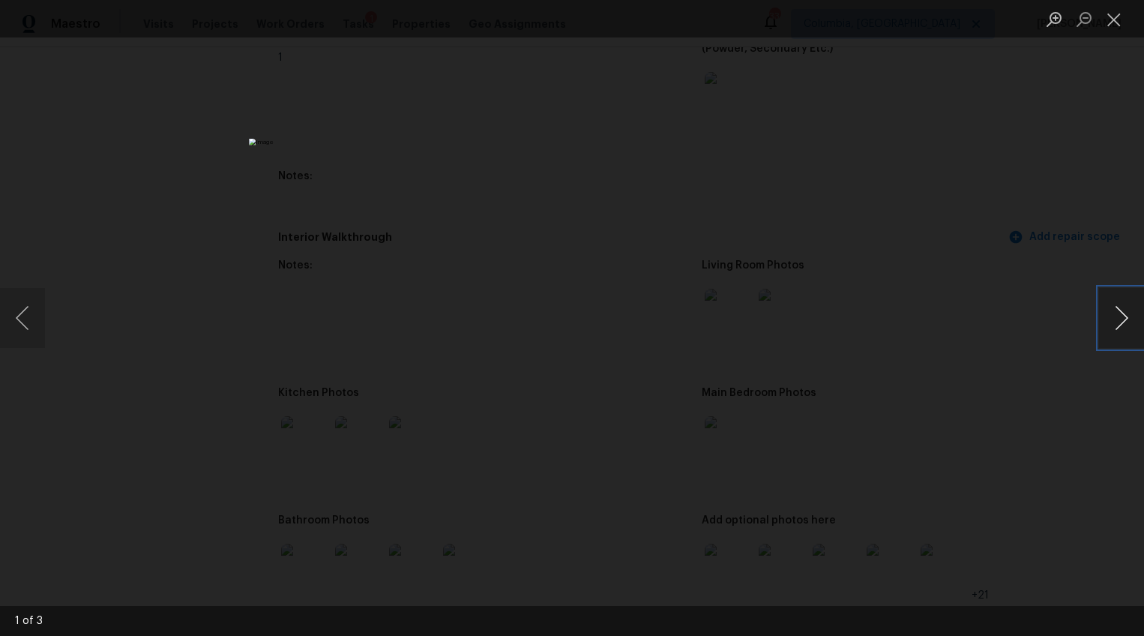
click at [1114, 322] on button "Next image" at bounding box center [1121, 318] width 45 height 60
click at [917, 346] on div "Lightbox" at bounding box center [572, 318] width 1144 height 636
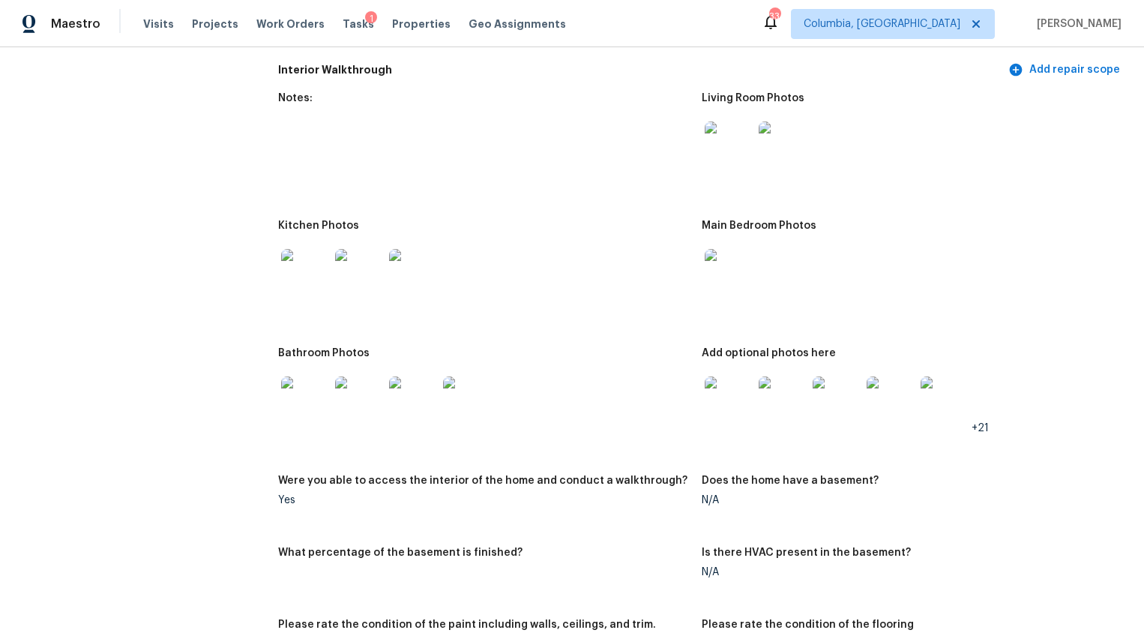
scroll to position [2076, 0]
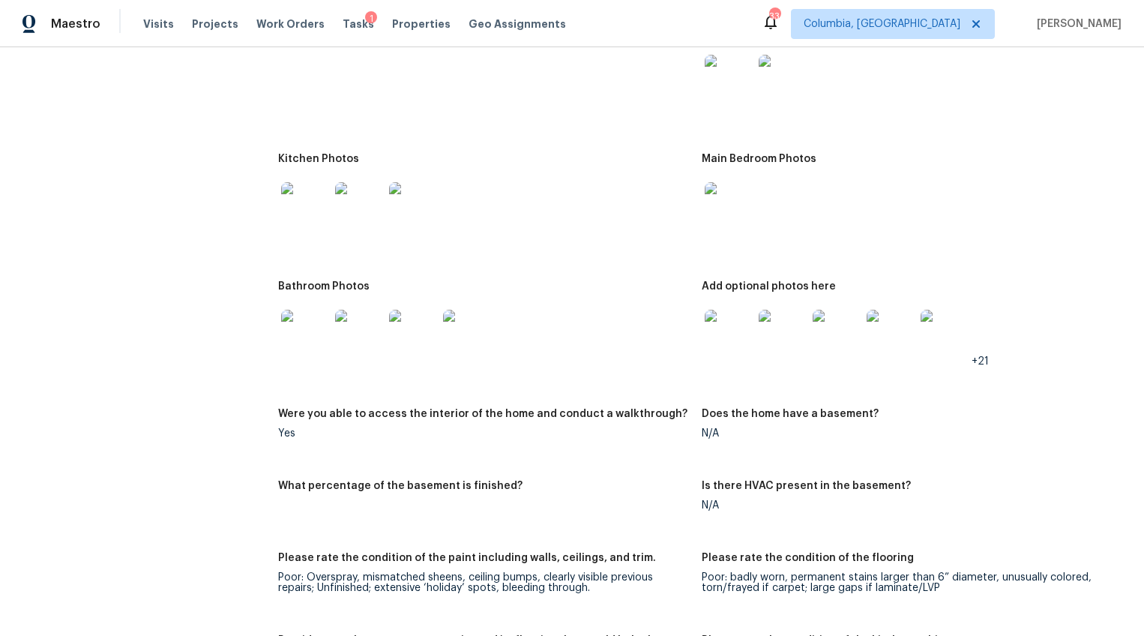
click at [722, 330] on img at bounding box center [729, 334] width 48 height 48
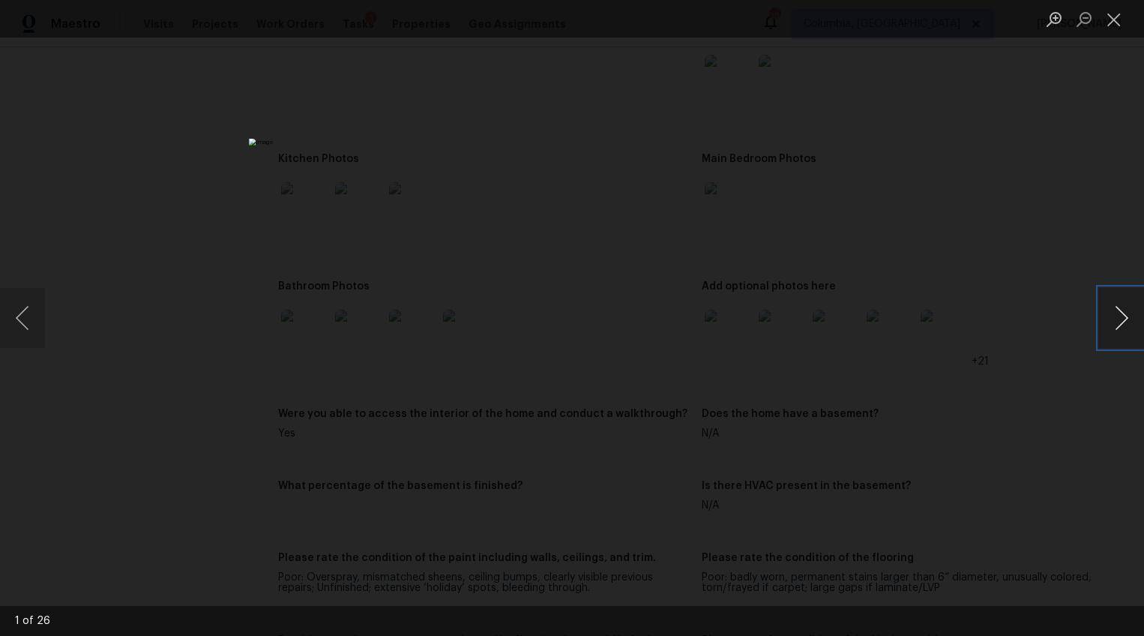
click at [1108, 316] on button "Next image" at bounding box center [1121, 318] width 45 height 60
click at [945, 337] on div "Lightbox" at bounding box center [572, 318] width 1144 height 636
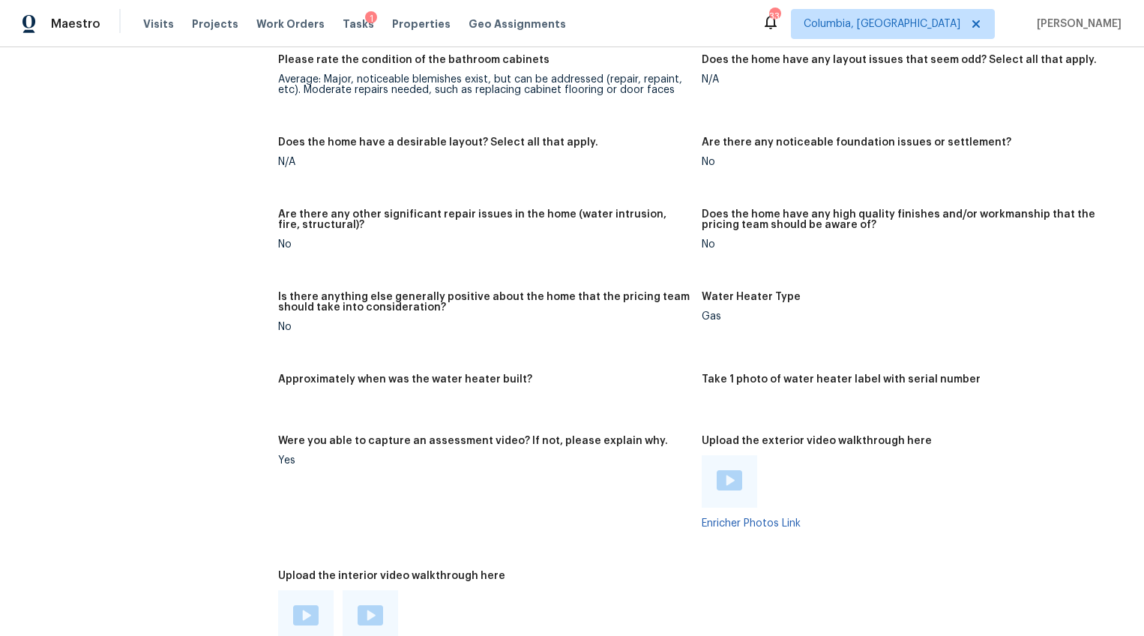
scroll to position [2822, 0]
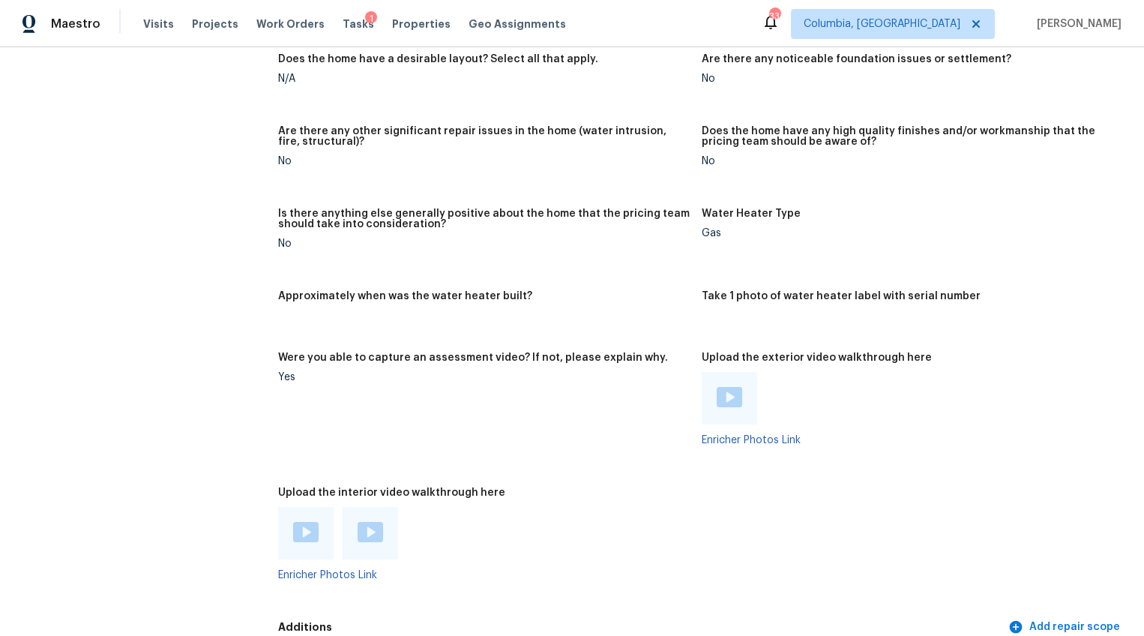
click at [727, 387] on img at bounding box center [729, 397] width 25 height 20
click at [303, 529] on img at bounding box center [305, 532] width 25 height 20
click at [358, 522] on img at bounding box center [370, 532] width 25 height 20
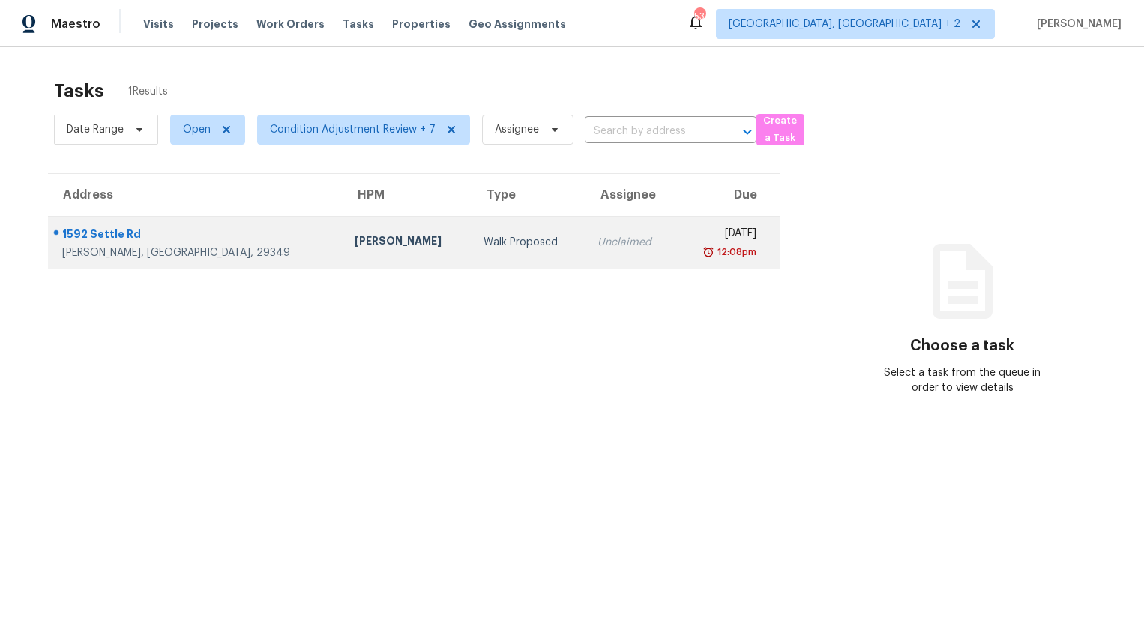
click at [355, 240] on div "William Bynum" at bounding box center [407, 242] width 105 height 19
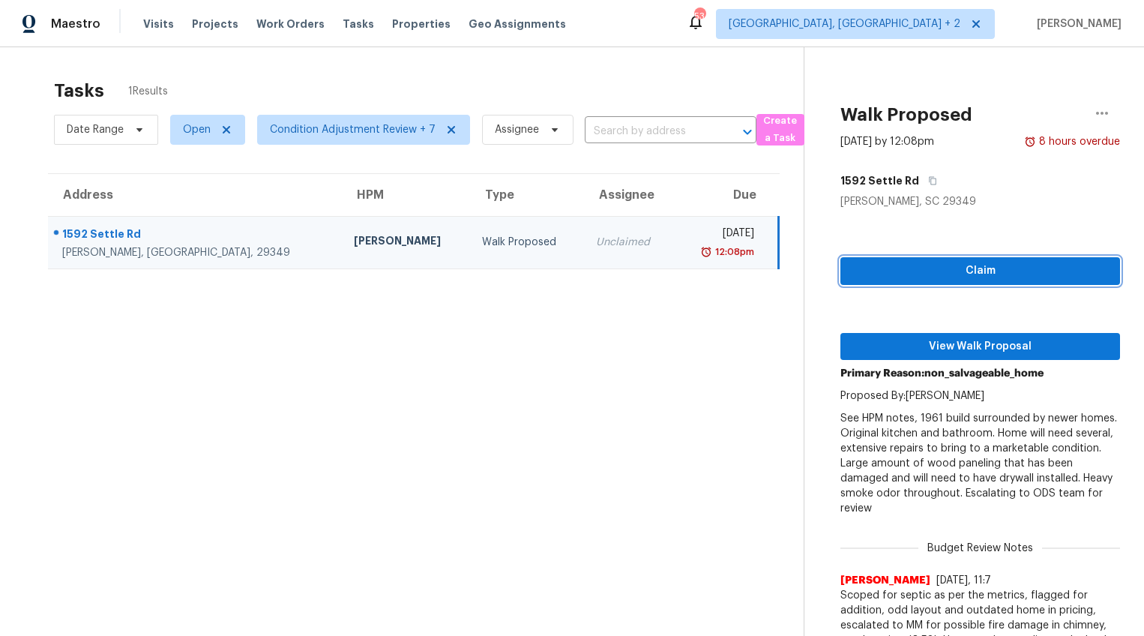
click at [925, 276] on span "Claim" at bounding box center [981, 271] width 256 height 19
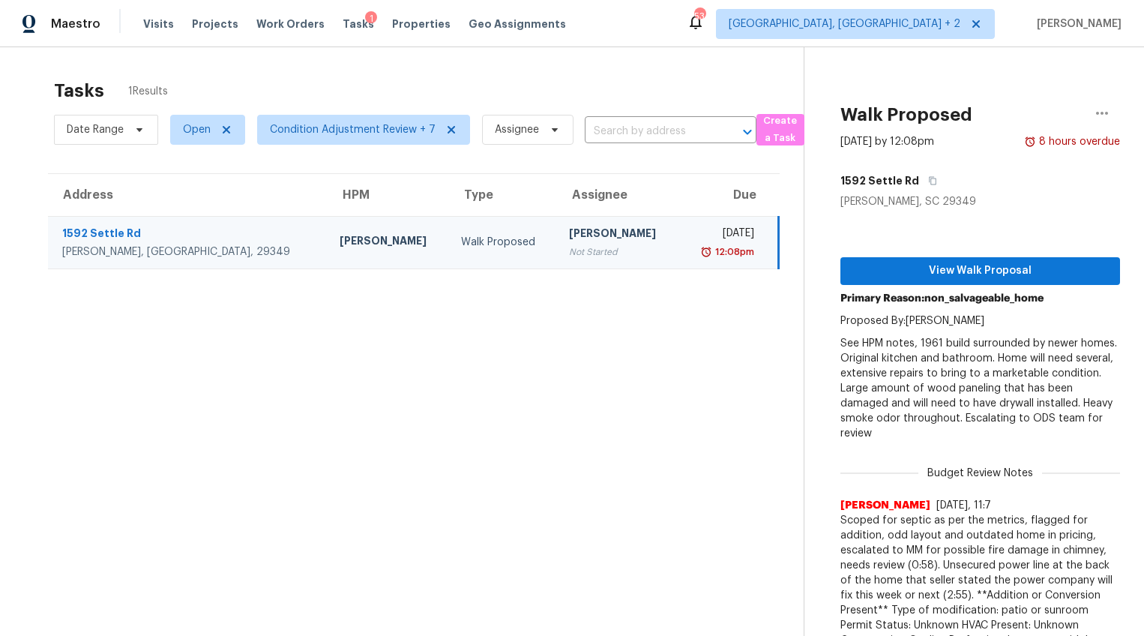
click at [923, 350] on p "See HPM notes, 1961 build surrounded by newer homes. Original kitchen and bathr…" at bounding box center [981, 388] width 280 height 105
click at [923, 260] on button "View Walk Proposal" at bounding box center [981, 271] width 280 height 28
